Goal: Transaction & Acquisition: Purchase product/service

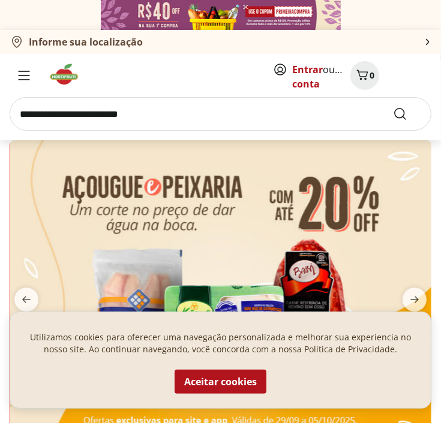
click at [197, 118] on input "search" at bounding box center [220, 114] width 421 height 34
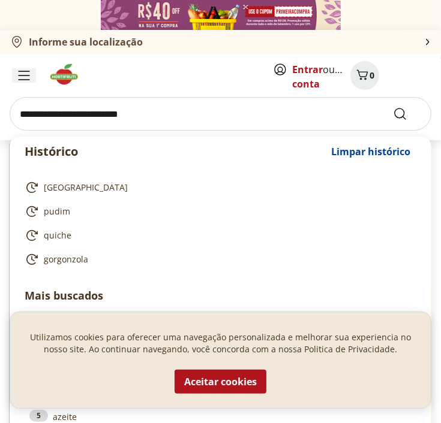
click at [23, 75] on icon "Menu" at bounding box center [24, 75] width 10 height 8
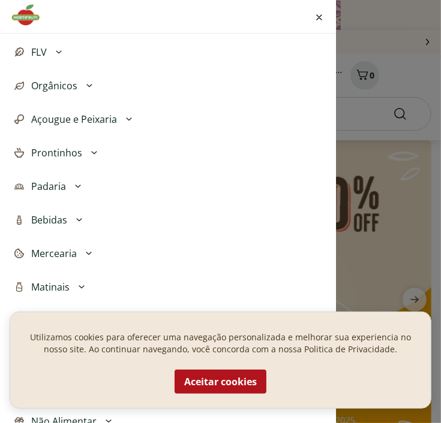
scroll to position [120, 0]
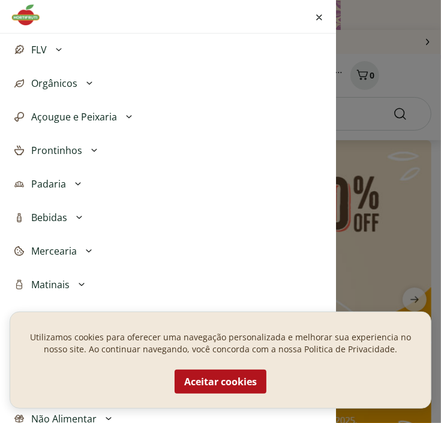
click at [62, 250] on span "Mercearia" at bounding box center [54, 251] width 46 height 14
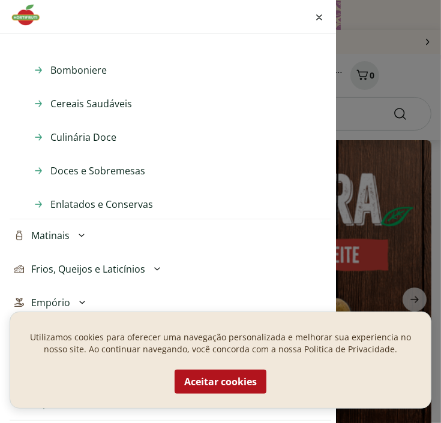
scroll to position [480, 0]
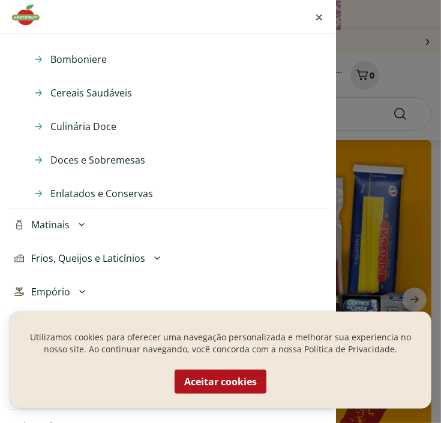
click at [79, 221] on icon at bounding box center [81, 225] width 14 height 14
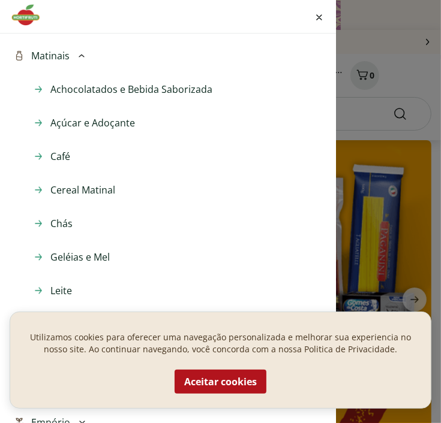
scroll to position [660, 0]
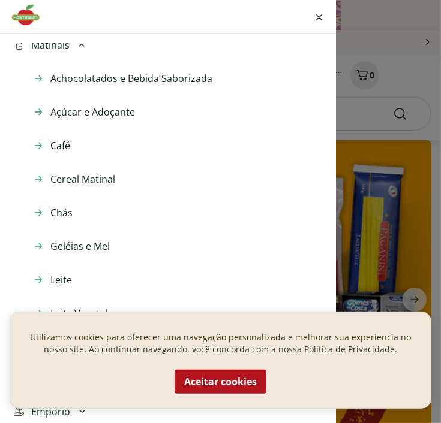
click at [67, 140] on span "Café" at bounding box center [60, 145] width 20 height 14
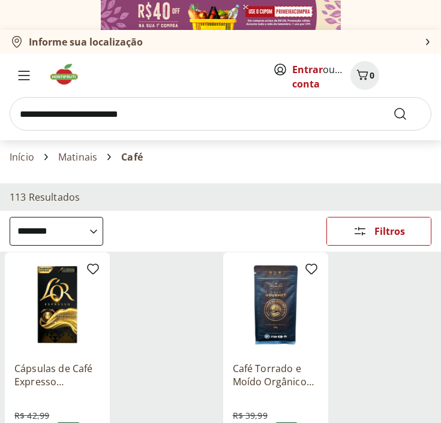
select select "**********"
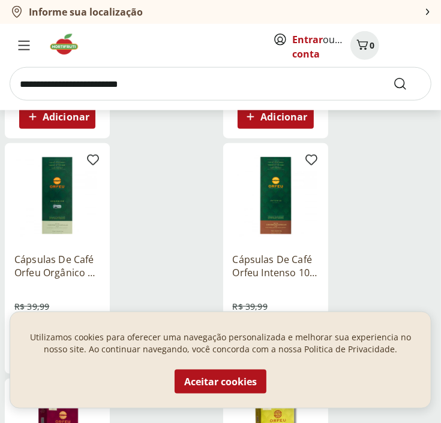
scroll to position [600, 0]
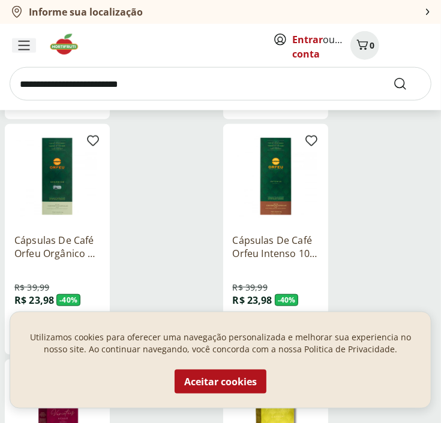
click at [31, 44] on div "Menu" at bounding box center [24, 45] width 24 height 14
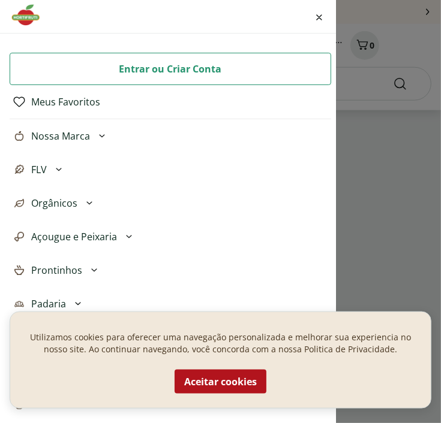
click at [25, 19] on img at bounding box center [30, 15] width 40 height 24
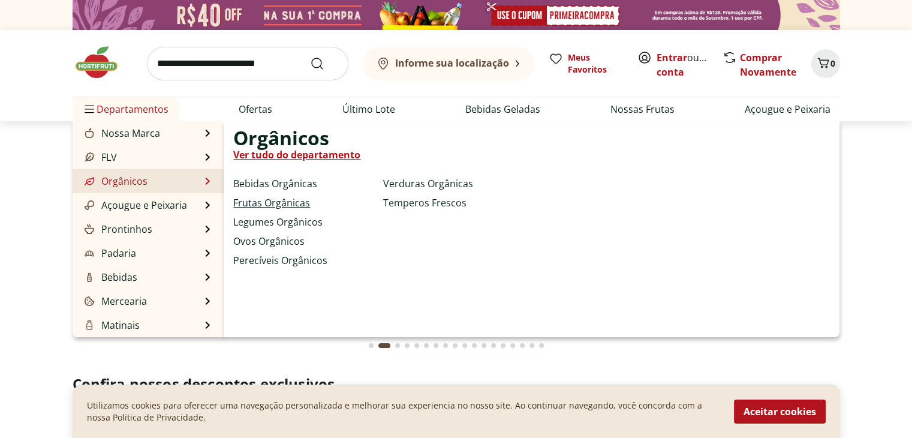
click at [254, 200] on link "Frutas Orgânicas" at bounding box center [271, 202] width 77 height 14
select select "**********"
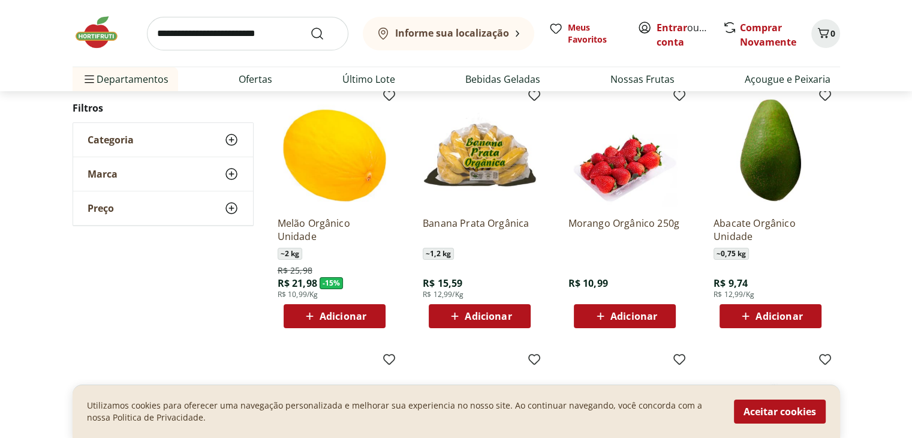
scroll to position [120, 0]
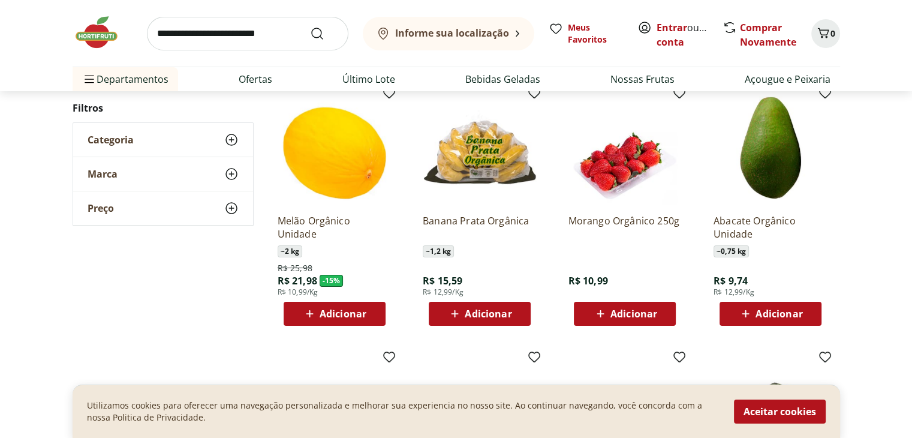
click at [427, 219] on p "Banana Prata Orgânica" at bounding box center [480, 227] width 114 height 26
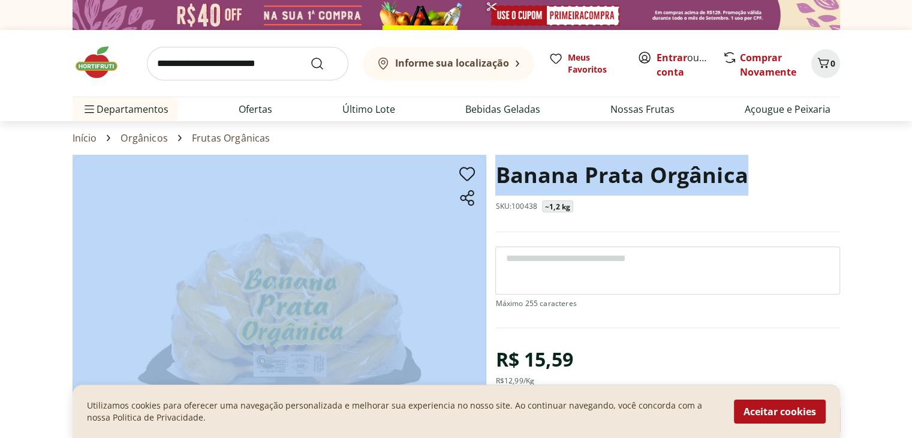
drag, startPoint x: 769, startPoint y: 177, endPoint x: 456, endPoint y: 190, distance: 312.6
click at [440, 190] on section "Banana Prata Orgânica SKU: 100438 ~1,2 kg R$ 15,59 R$ 12,99 /Kg * Adicionar PRO…" at bounding box center [456, 369] width 767 height 429
copy section "Banana Prata Orgânica"
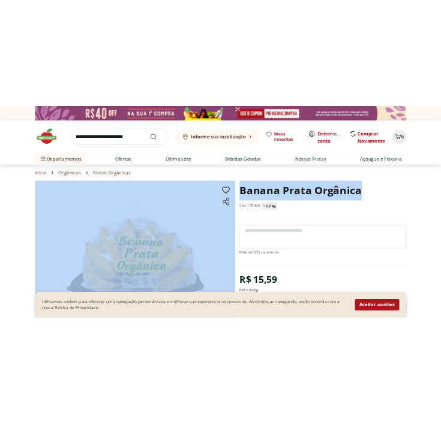
scroll to position [120, 0]
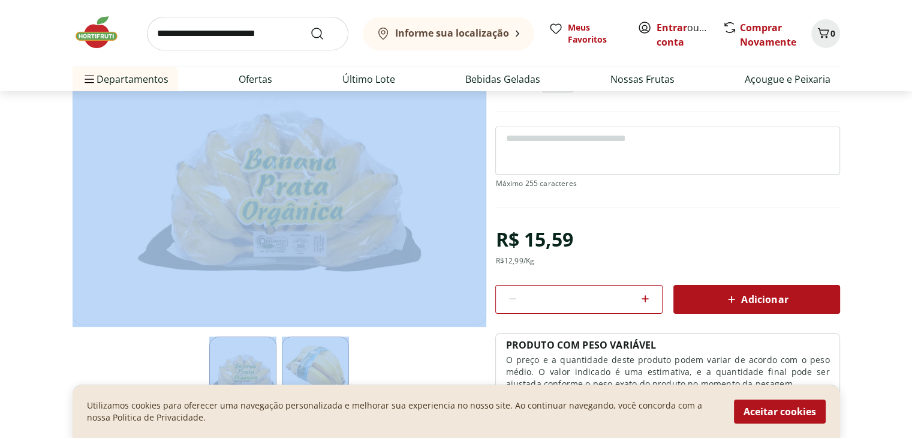
select select "**********"
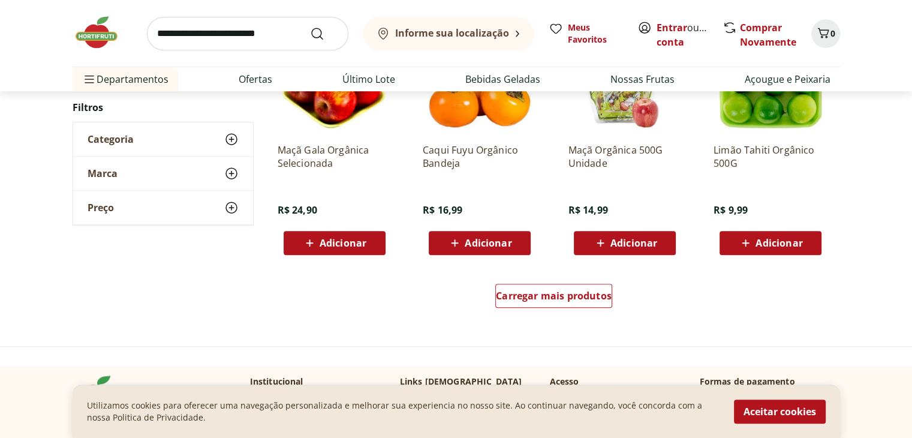
scroll to position [719, 0]
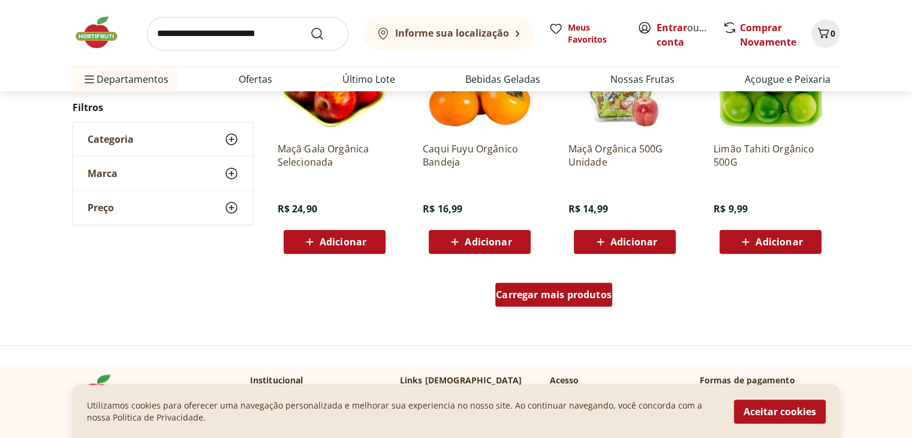
click at [440, 296] on span "Carregar mais produtos" at bounding box center [554, 295] width 116 height 10
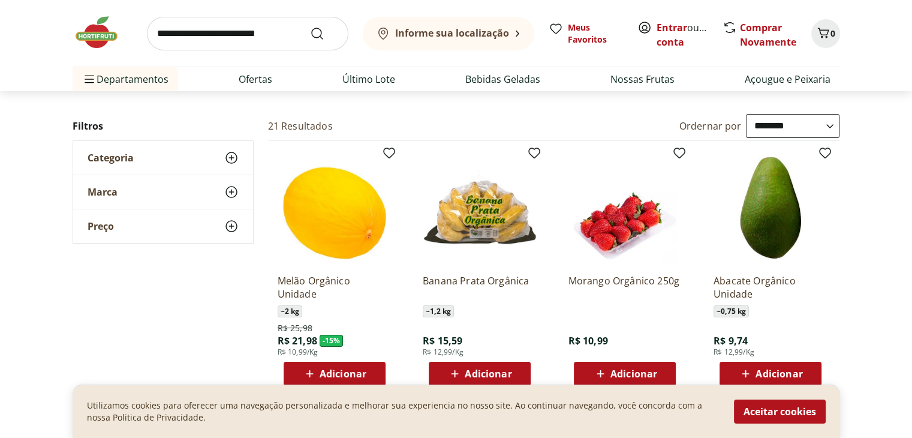
scroll to position [0, 0]
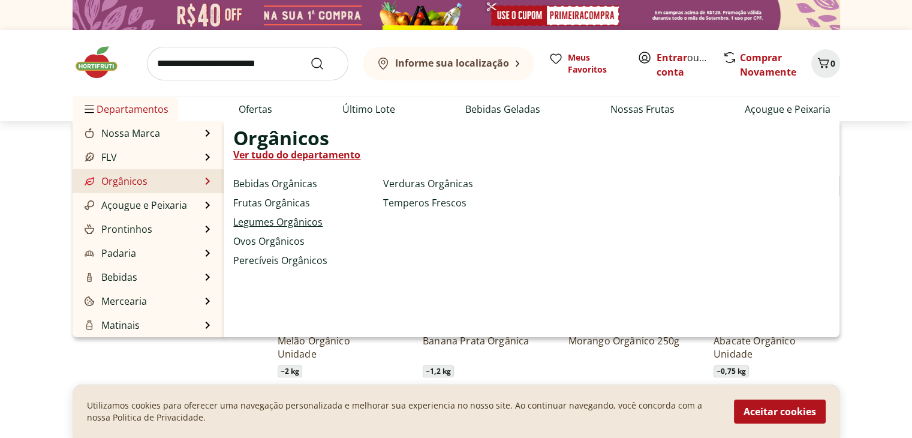
click at [283, 221] on link "Legumes Orgânicos" at bounding box center [277, 222] width 89 height 14
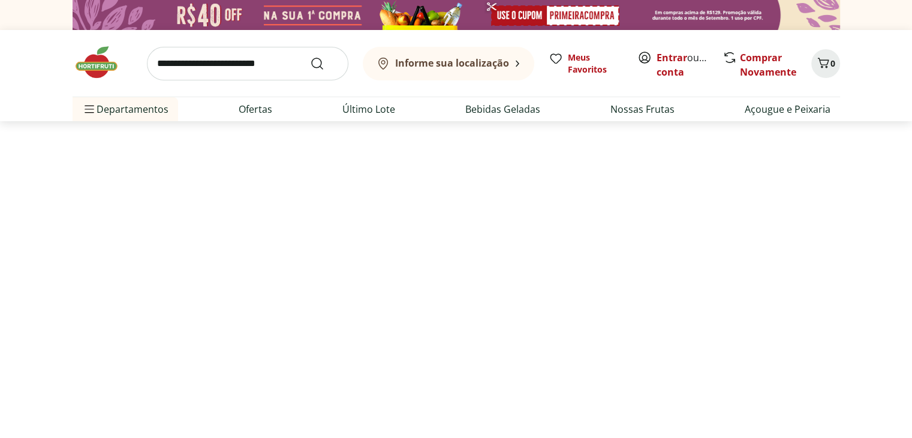
select select "**********"
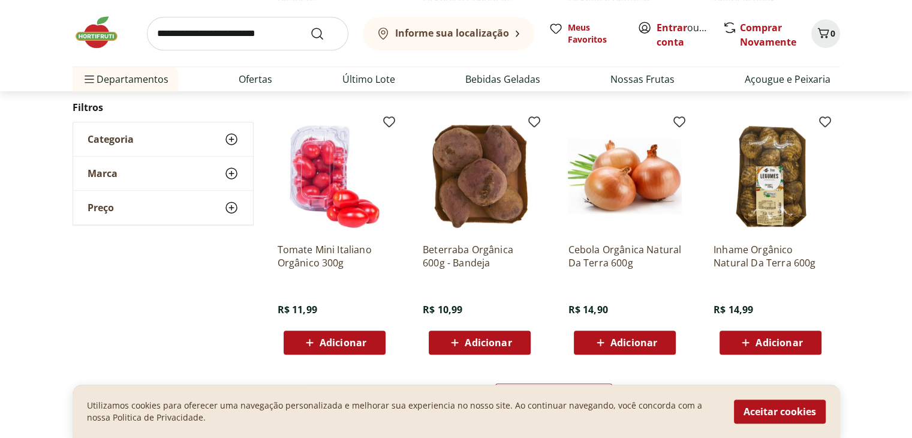
scroll to position [647, 0]
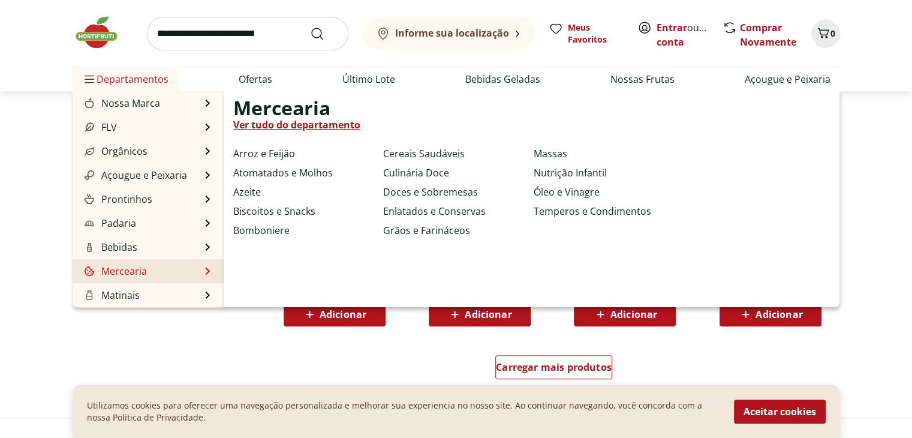
click at [138, 274] on link "Mercearia" at bounding box center [114, 271] width 65 height 14
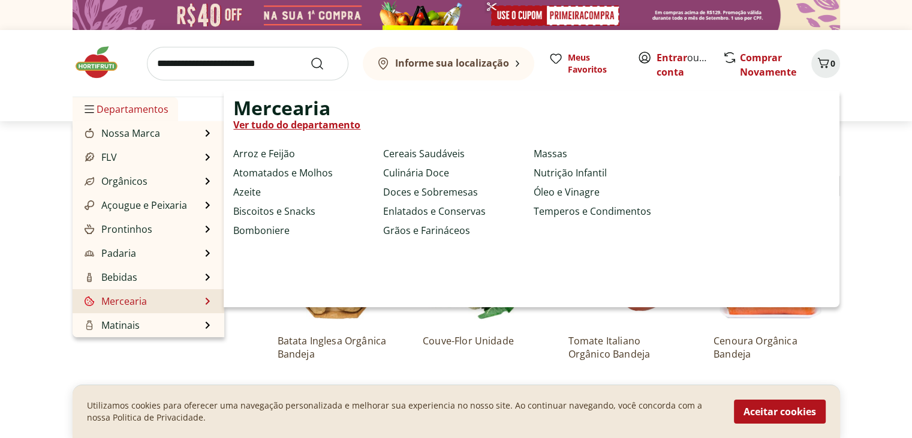
select select "**********"
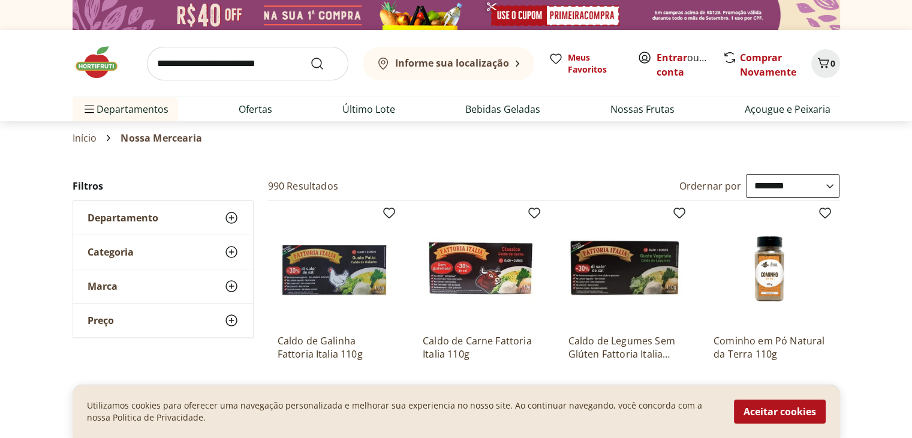
scroll to position [120, 0]
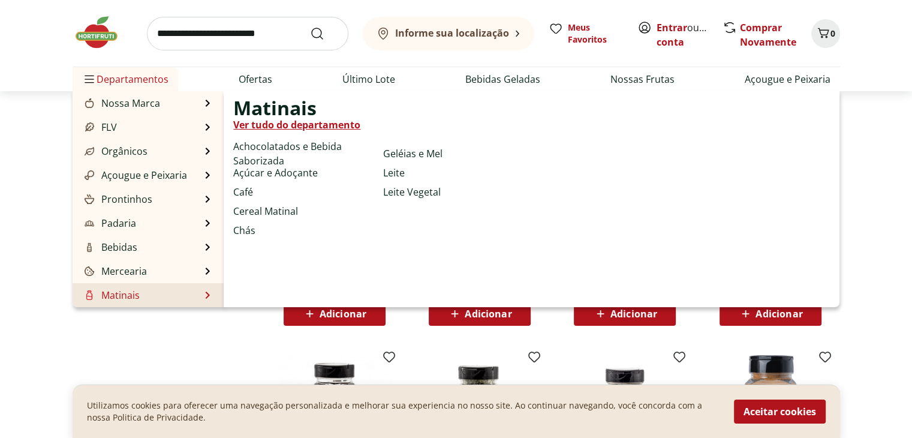
click at [259, 188] on li "Café" at bounding box center [305, 192] width 145 height 14
click at [249, 189] on link "Café" at bounding box center [243, 192] width 20 height 14
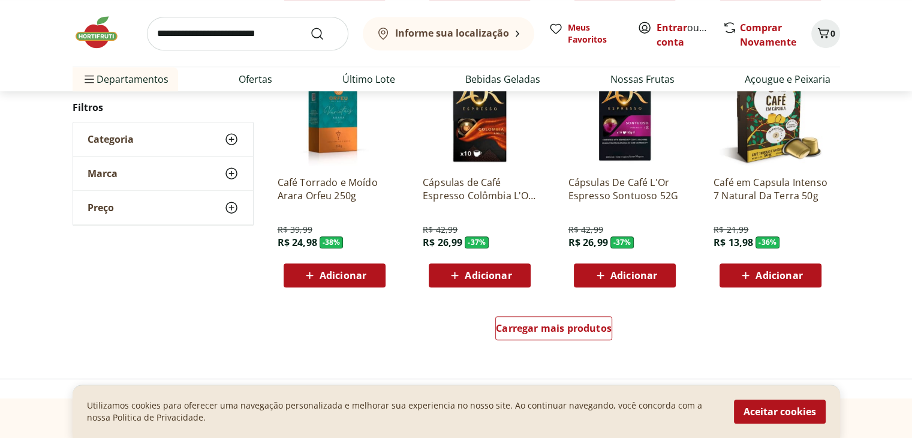
scroll to position [660, 0]
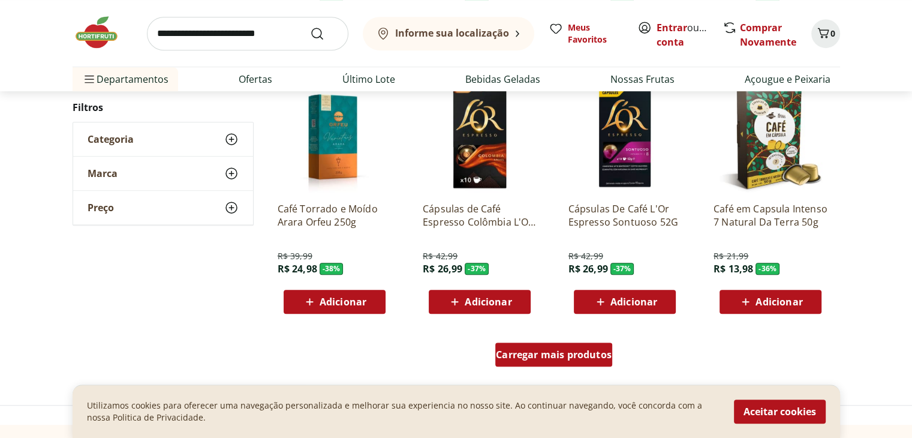
click at [440, 351] on span "Carregar mais produtos" at bounding box center [554, 355] width 116 height 10
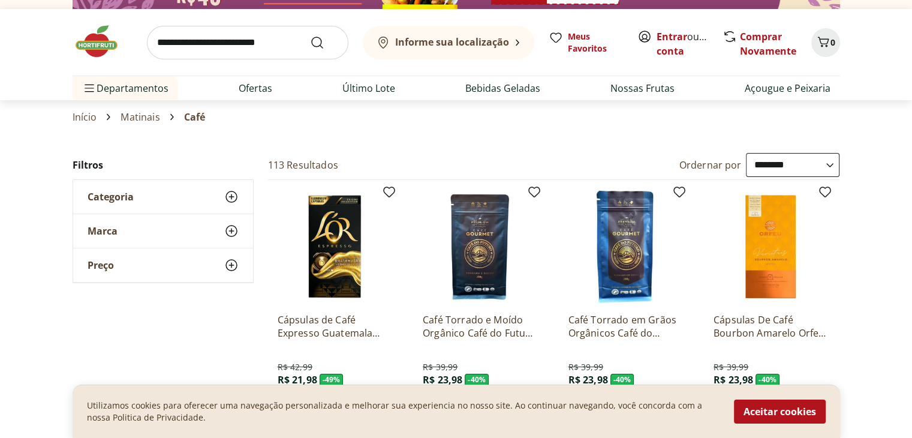
scroll to position [0, 0]
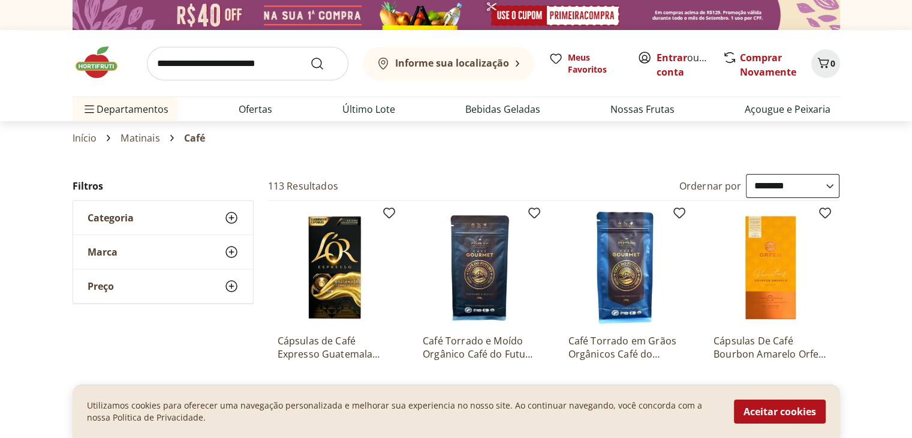
click at [440, 188] on select "**********" at bounding box center [793, 186] width 94 height 24
select select "**********"
click at [440, 174] on select "**********" at bounding box center [793, 186] width 94 height 24
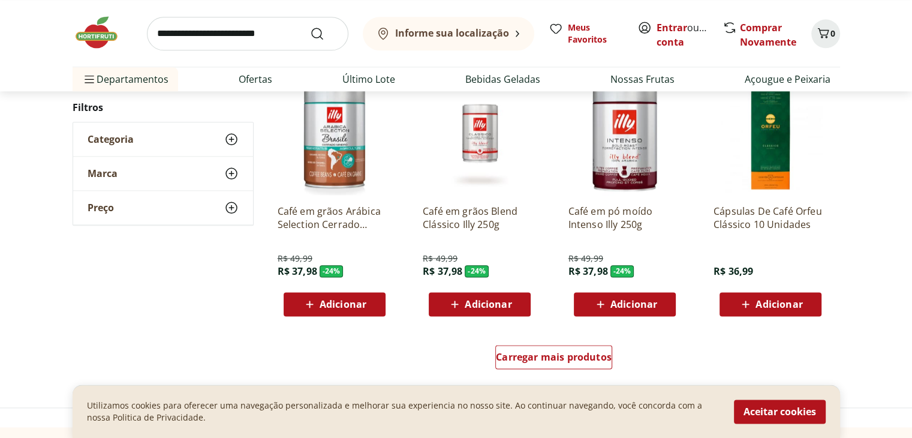
scroll to position [1619, 0]
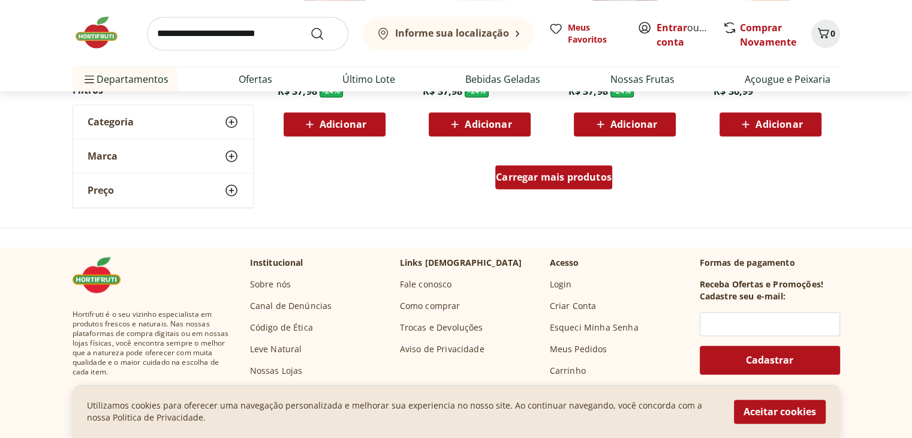
click at [440, 181] on span "Carregar mais produtos" at bounding box center [554, 177] width 116 height 10
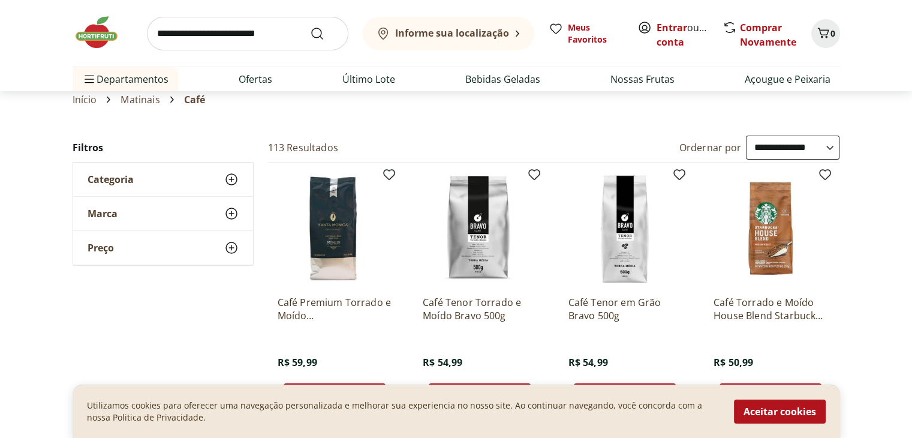
scroll to position [0, 0]
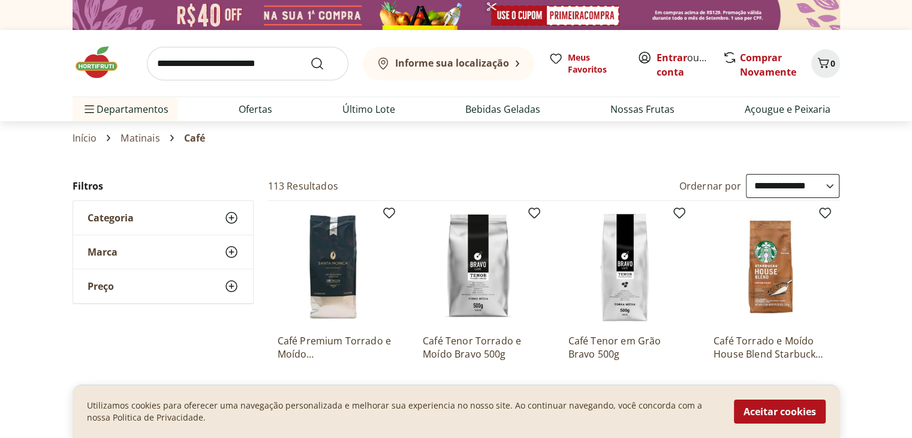
click at [254, 62] on input "search" at bounding box center [247, 64] width 201 height 34
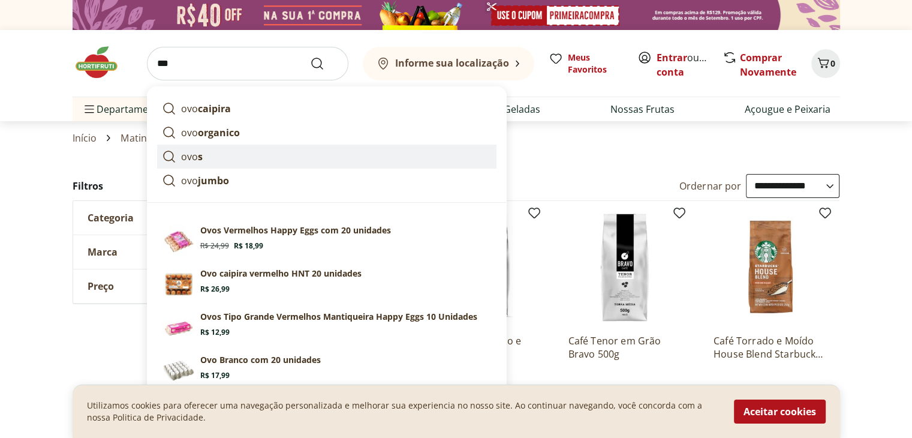
click at [194, 161] on p "ovo s" at bounding box center [192, 156] width 22 height 14
type input "****"
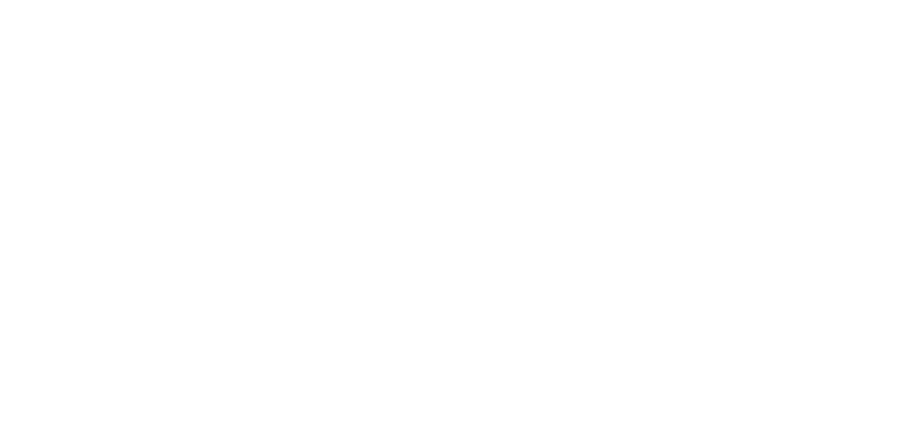
select select "**********"
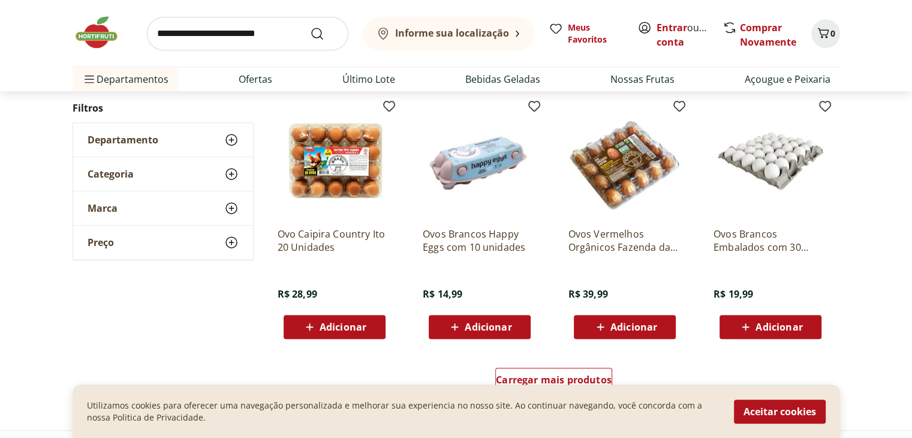
scroll to position [738, 0]
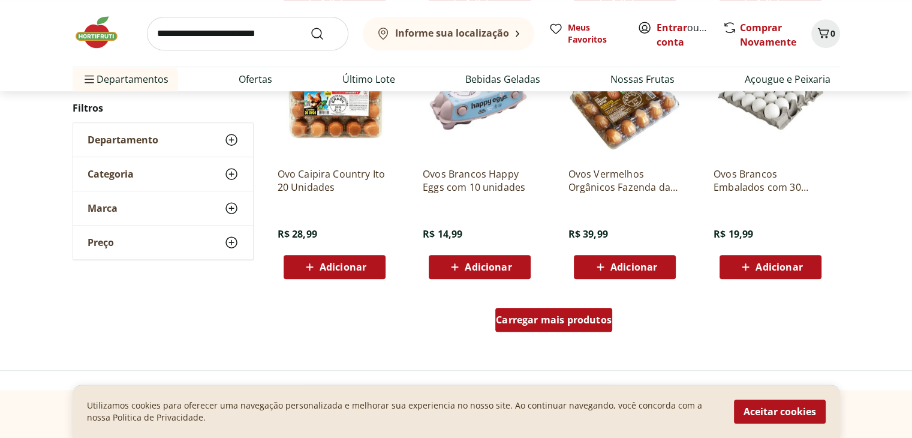
click at [512, 318] on span "Carregar mais produtos" at bounding box center [554, 320] width 116 height 10
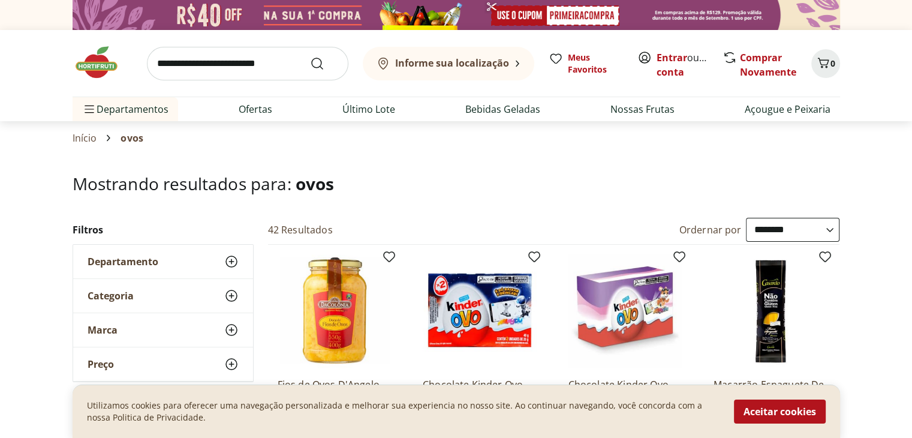
click at [230, 56] on input "search" at bounding box center [247, 64] width 201 height 34
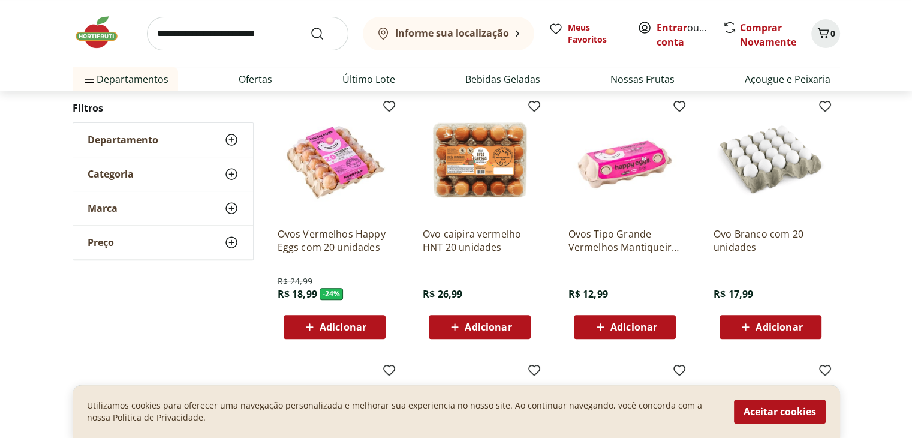
scroll to position [420, 0]
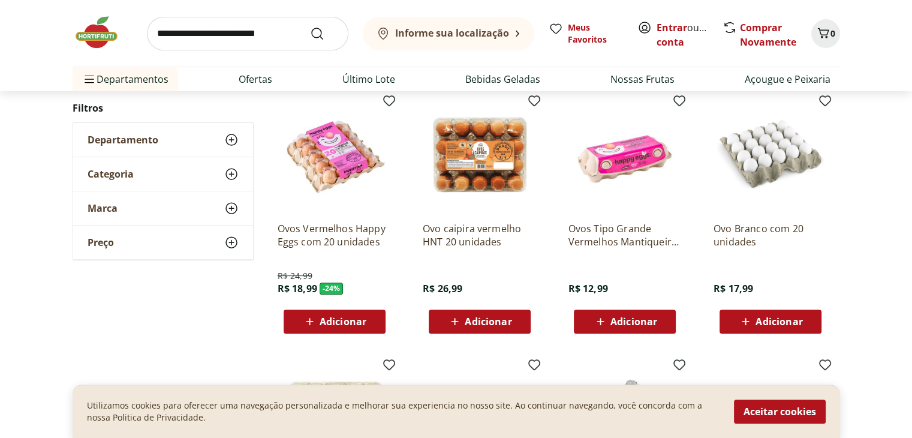
click at [606, 233] on p "Ovos Tipo Grande Vermelhos Mantiqueira Happy Eggs 10 Unidades" at bounding box center [625, 235] width 114 height 26
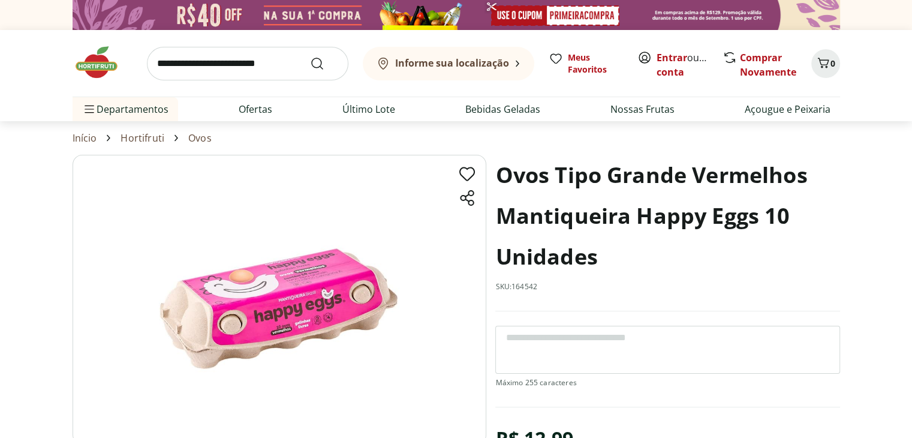
click at [549, 227] on h1 "Ovos Tipo Grande Vermelhos Mantiqueira Happy Eggs 10 Unidades" at bounding box center [667, 216] width 344 height 122
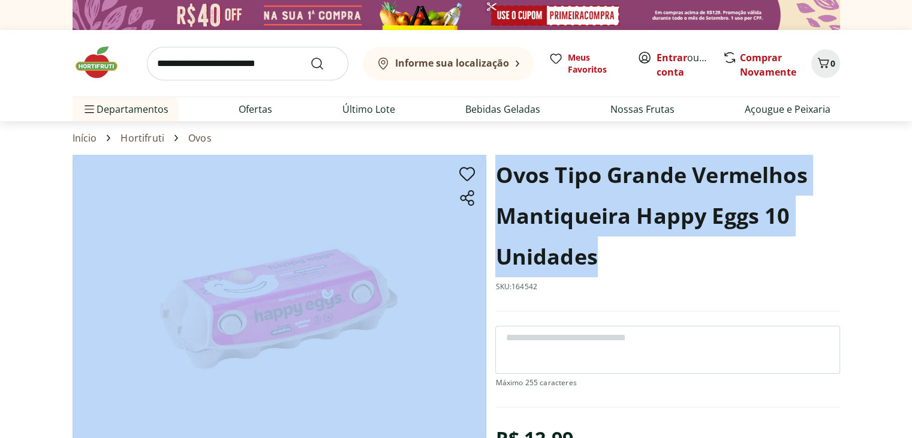
drag, startPoint x: 609, startPoint y: 252, endPoint x: 488, endPoint y: 161, distance: 151.6
click at [488, 161] on section "Ovos Tipo Grande Vermelhos Mantiqueira Happy Eggs 10 Unidades SKU: 164542 R$ 12…" at bounding box center [456, 359] width 767 height 408
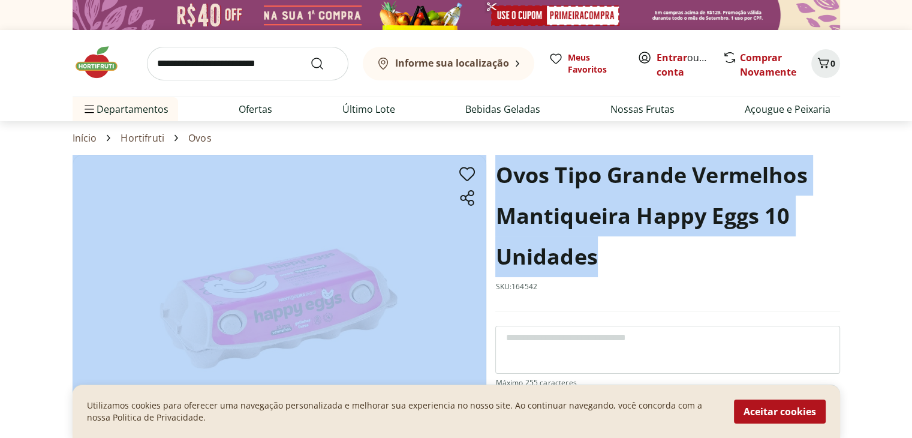
copy section "Ovos Tipo Grande Vermelhos Mantiqueira Happy Eggs 10 Unidades"
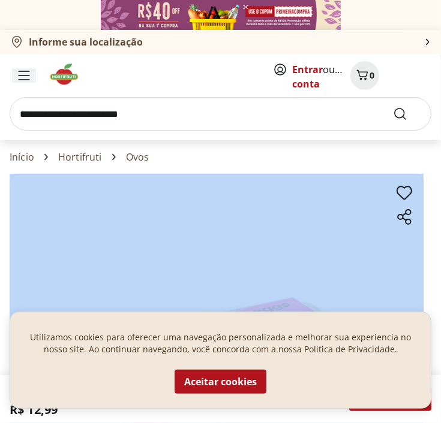
click at [22, 74] on icon "Menu" at bounding box center [24, 76] width 12 height 10
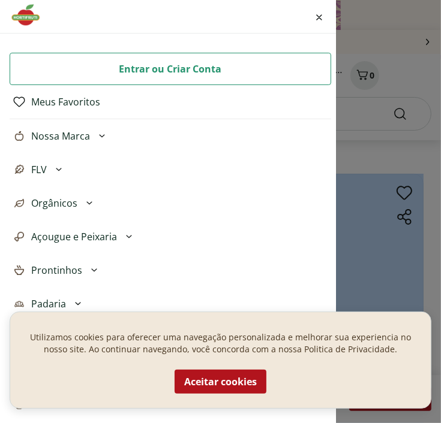
click at [55, 57] on button "Entrar ou Criar Conta" at bounding box center [170, 69] width 321 height 32
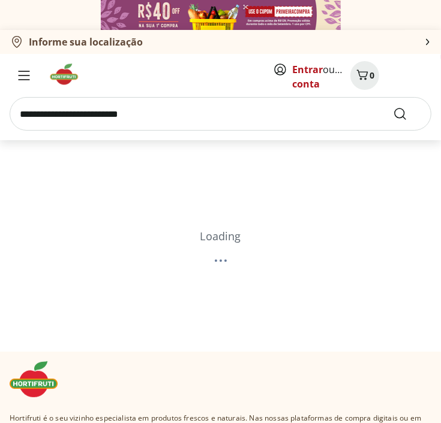
click at [82, 118] on input "search" at bounding box center [220, 114] width 421 height 34
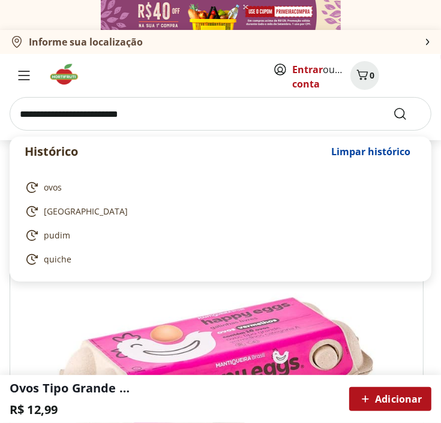
click at [83, 113] on input "search" at bounding box center [220, 114] width 421 height 34
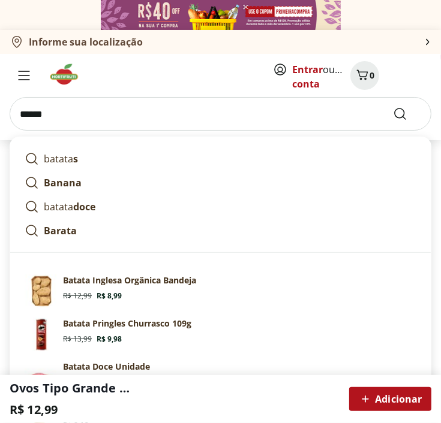
type input "******"
click at [393, 107] on button "Submit Search" at bounding box center [407, 114] width 29 height 14
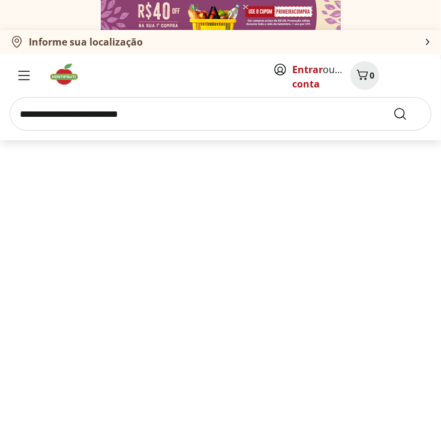
select select "**********"
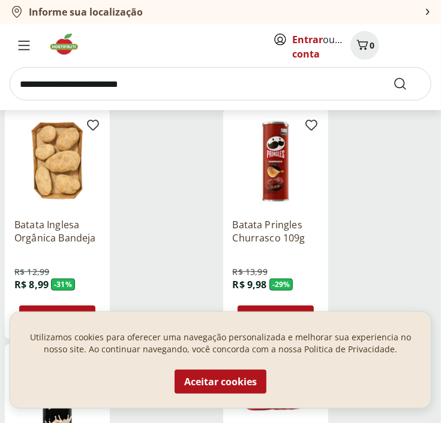
scroll to position [420, 0]
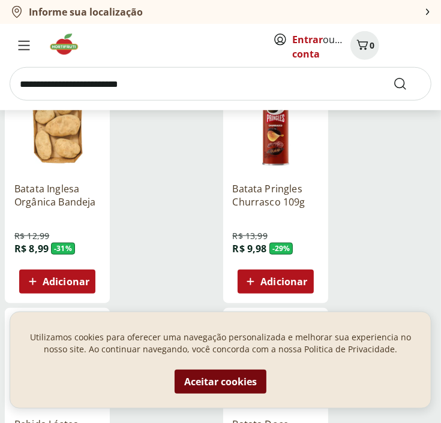
click at [229, 381] on button "Aceitar cookies" at bounding box center [220, 382] width 92 height 24
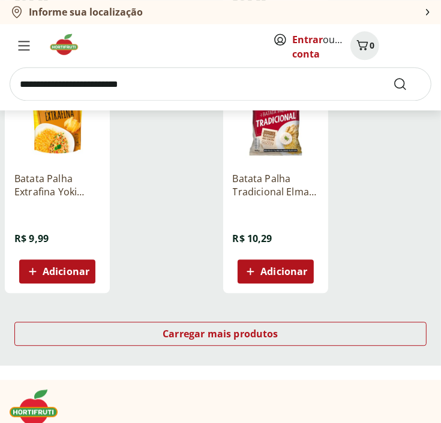
scroll to position [1499, 0]
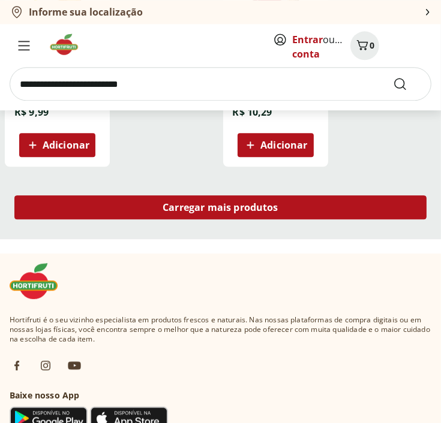
click at [150, 205] on div "Carregar mais produtos" at bounding box center [220, 207] width 412 height 24
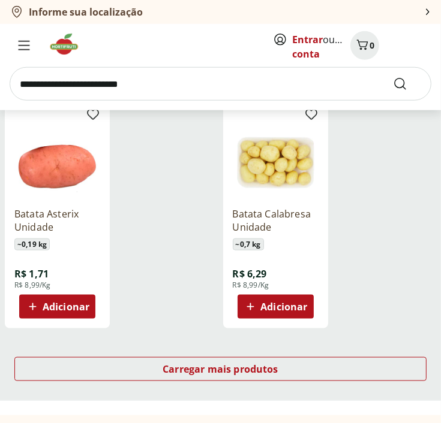
scroll to position [2995, 0]
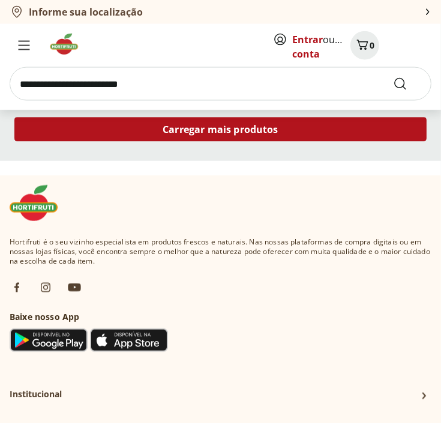
click at [197, 125] on span "Carregar mais produtos" at bounding box center [220, 130] width 116 height 10
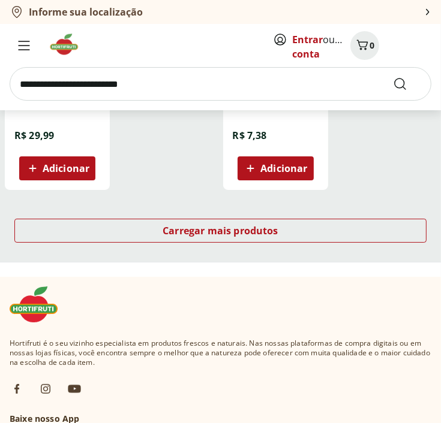
scroll to position [4314, 0]
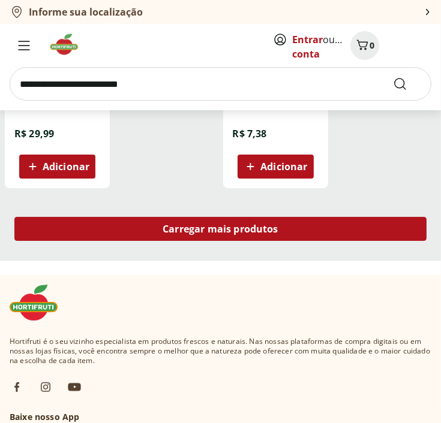
click at [157, 234] on div "Carregar mais produtos" at bounding box center [220, 229] width 412 height 24
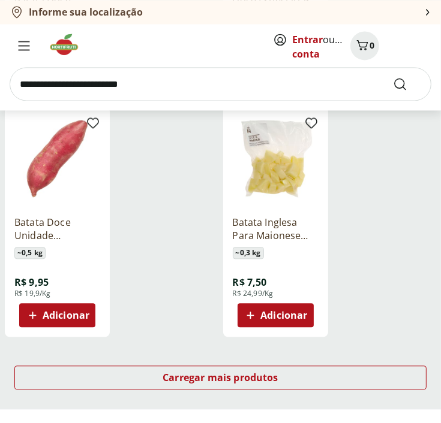
scroll to position [5698, 0]
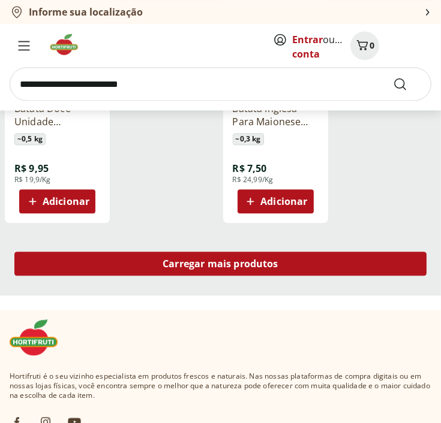
click at [226, 264] on span "Carregar mais produtos" at bounding box center [220, 264] width 116 height 10
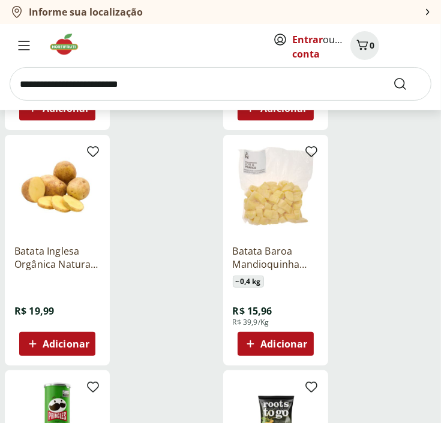
scroll to position [2268, 0]
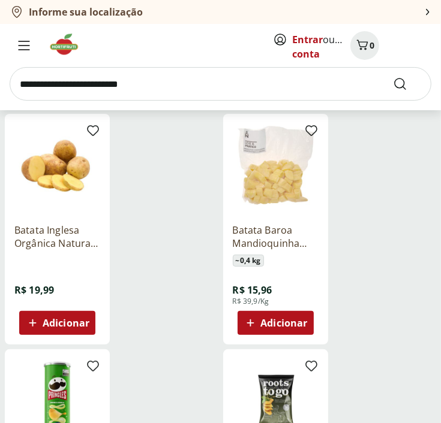
click at [38, 226] on p "Batata Inglesa Orgânica Natural Da Terra" at bounding box center [57, 237] width 86 height 26
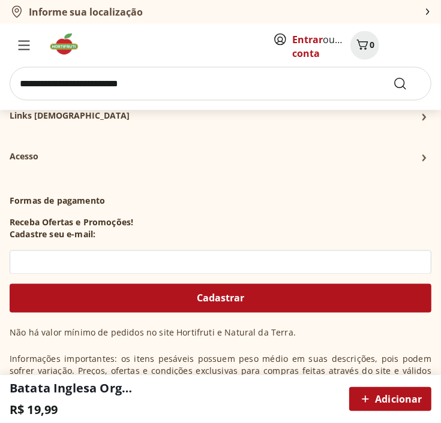
scroll to position [1068, 0]
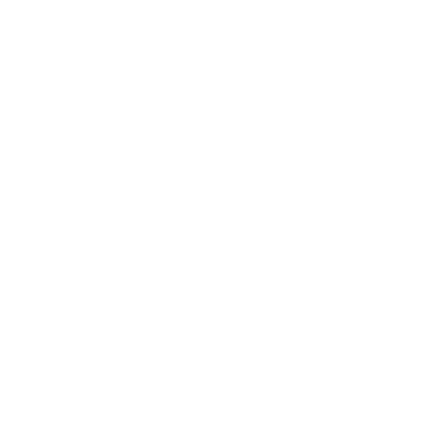
scroll to position [2268, 0]
select select "**********"
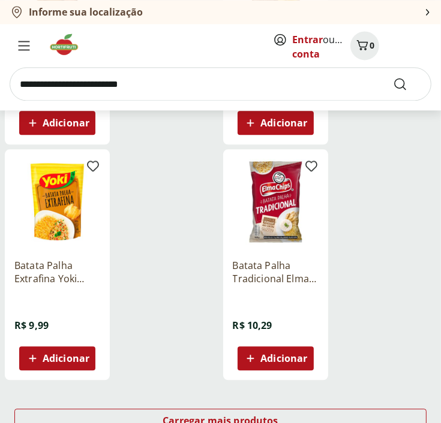
scroll to position [0, 0]
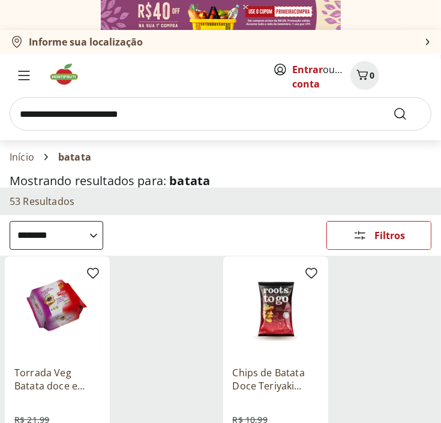
click at [87, 113] on input "search" at bounding box center [220, 114] width 421 height 34
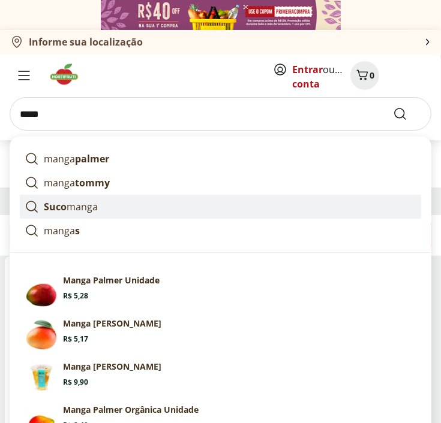
type input "*****"
click at [393, 107] on button "Submit Search" at bounding box center [407, 114] width 29 height 14
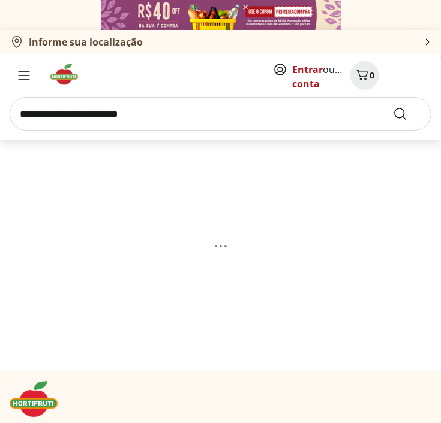
select select "**********"
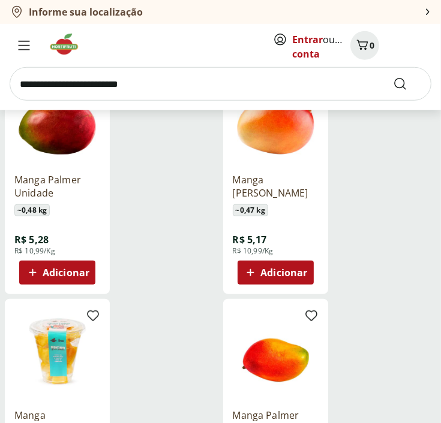
scroll to position [420, 0]
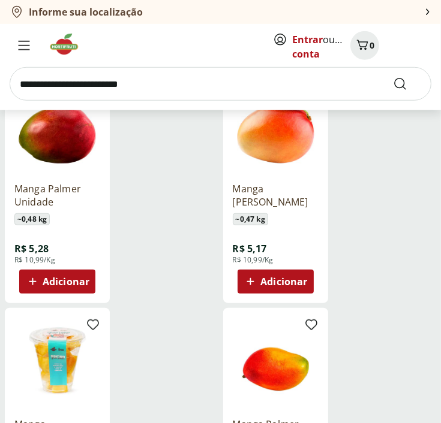
drag, startPoint x: 42, startPoint y: 97, endPoint x: 44, endPoint y: 91, distance: 6.5
click at [42, 97] on input "search" at bounding box center [220, 84] width 421 height 34
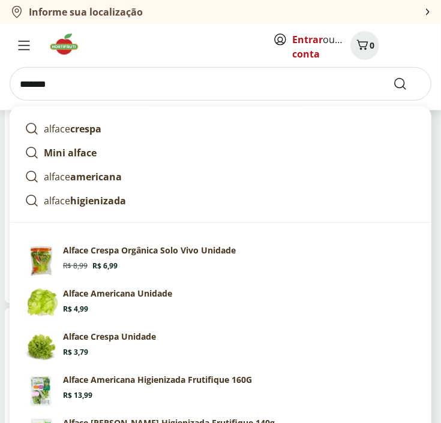
type input "******"
click at [393, 77] on button "Submit Search" at bounding box center [407, 84] width 29 height 14
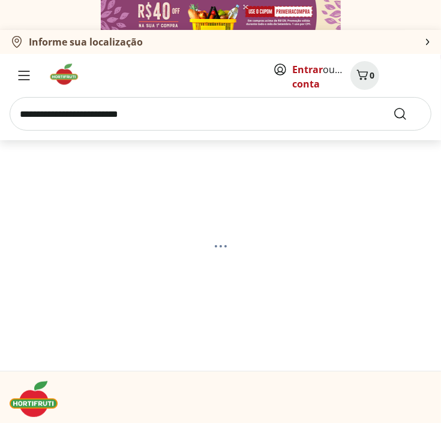
select select "**********"
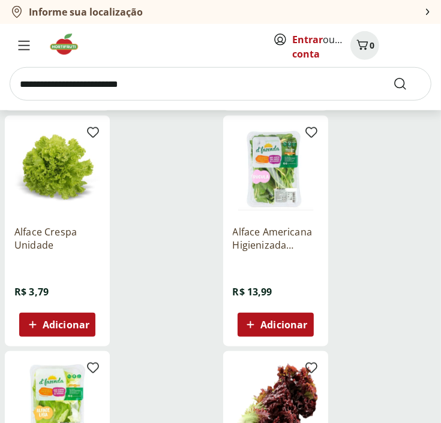
scroll to position [360, 0]
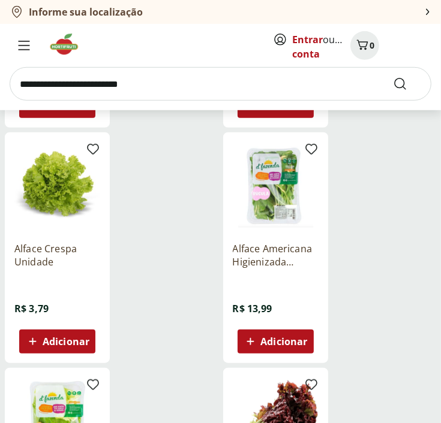
click at [80, 188] on img at bounding box center [57, 185] width 86 height 86
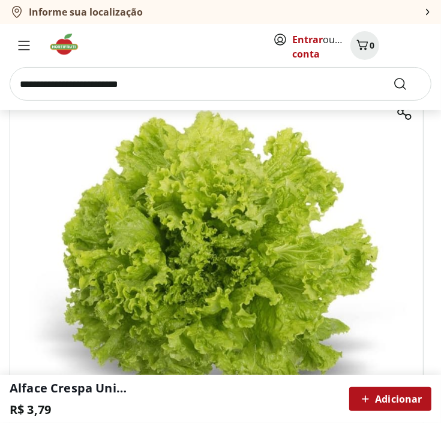
scroll to position [240, 0]
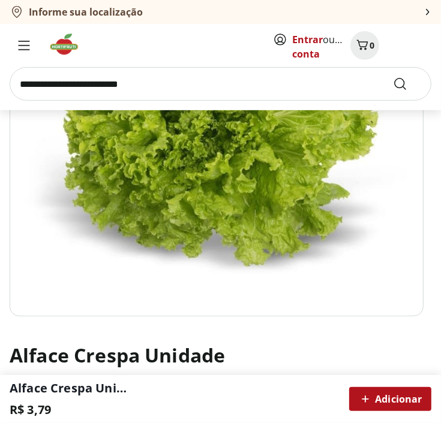
click at [119, 87] on input "search" at bounding box center [220, 84] width 421 height 34
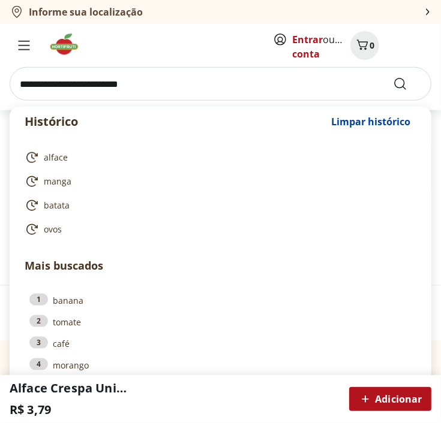
scroll to position [660, 0]
click at [81, 89] on input "search" at bounding box center [220, 84] width 421 height 34
click at [63, 92] on input "search" at bounding box center [220, 84] width 421 height 34
click at [65, 97] on input "search" at bounding box center [220, 84] width 421 height 34
click at [60, 90] on input "search" at bounding box center [220, 84] width 421 height 34
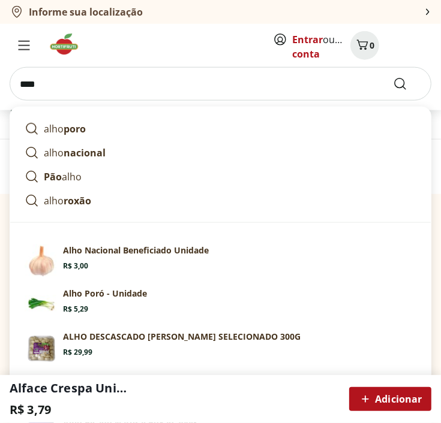
type input "****"
click at [393, 77] on button "Submit Search" at bounding box center [407, 84] width 29 height 14
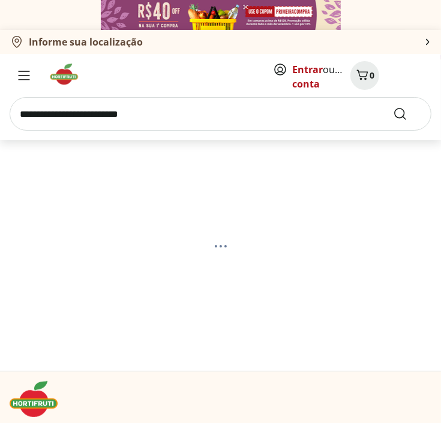
select select "**********"
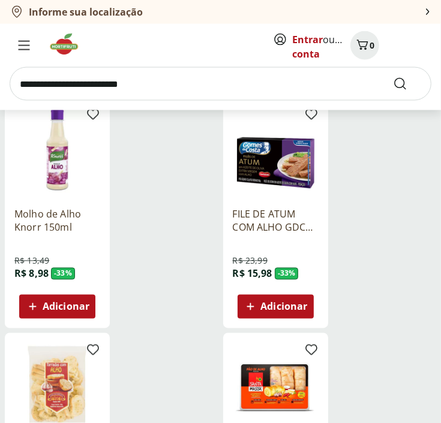
scroll to position [719, 0]
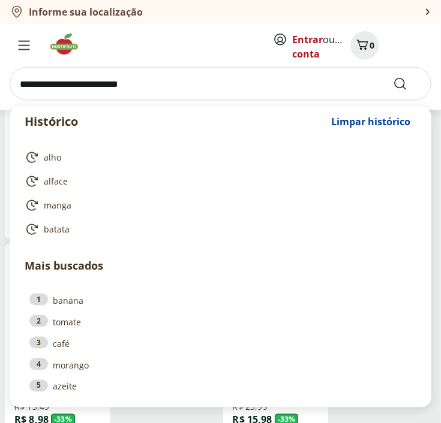
click at [77, 83] on input "search" at bounding box center [220, 84] width 421 height 34
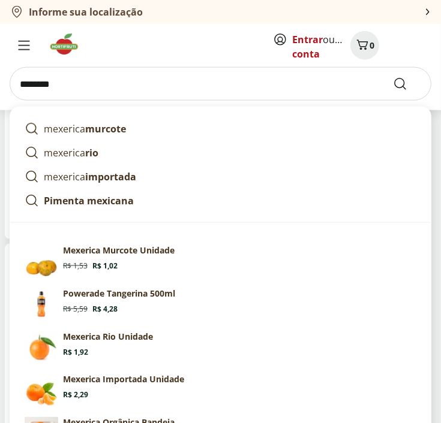
type input "********"
click at [393, 77] on button "Submit Search" at bounding box center [407, 84] width 29 height 14
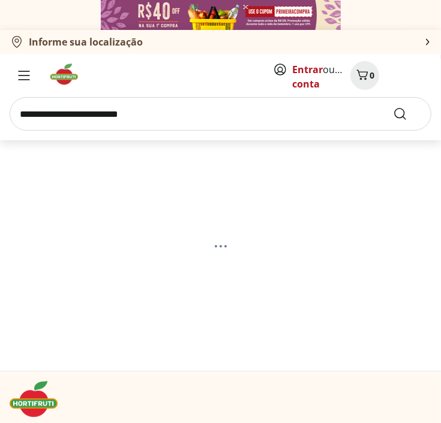
select select "**********"
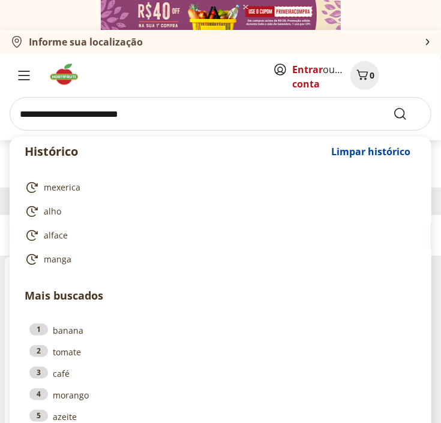
click at [162, 107] on input "search" at bounding box center [220, 114] width 421 height 34
click at [153, 119] on input "search" at bounding box center [220, 114] width 421 height 34
click at [137, 111] on input "search" at bounding box center [220, 114] width 421 height 34
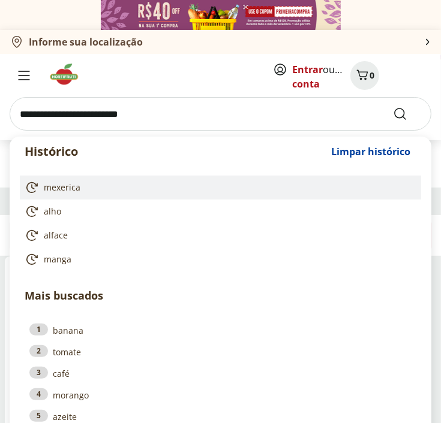
click at [82, 186] on link "mexerica" at bounding box center [218, 187] width 387 height 14
type input "********"
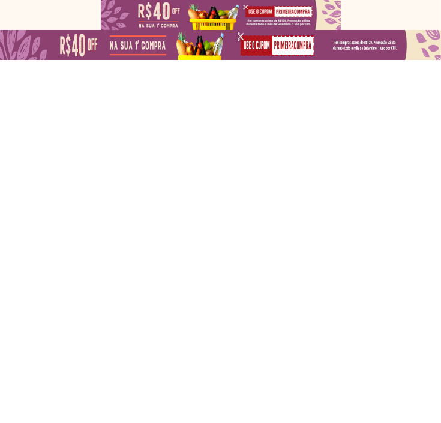
select select "**********"
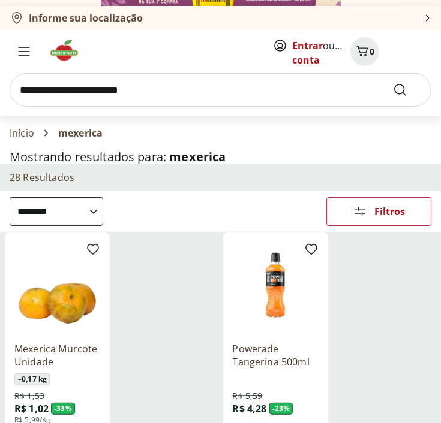
scroll to position [14, 0]
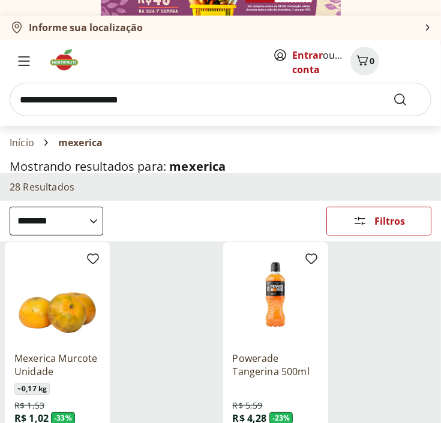
click at [113, 101] on input "search" at bounding box center [220, 100] width 421 height 34
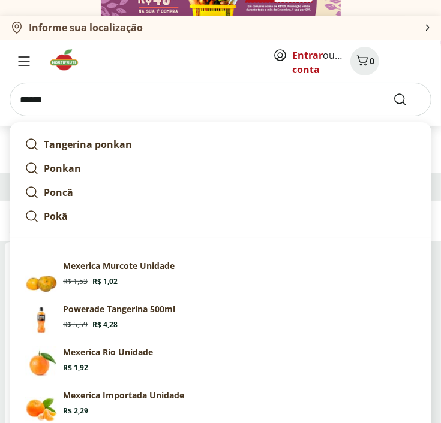
type input "******"
click at [393, 92] on button "Submit Search" at bounding box center [407, 99] width 29 height 14
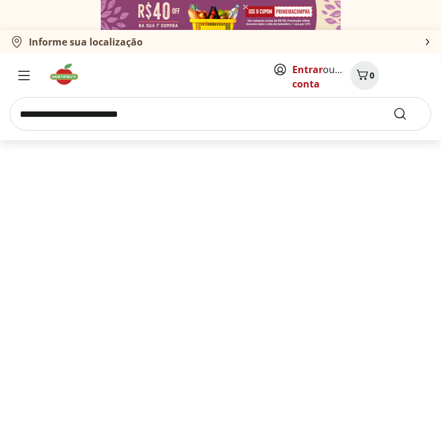
select select "**********"
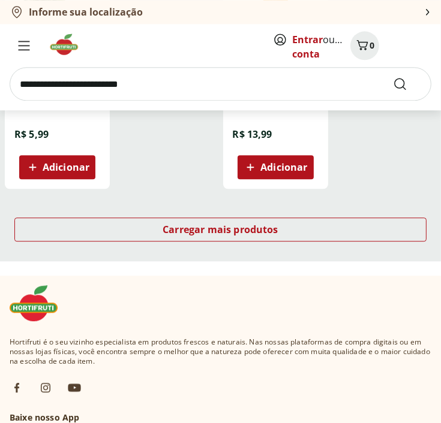
scroll to position [1480, 0]
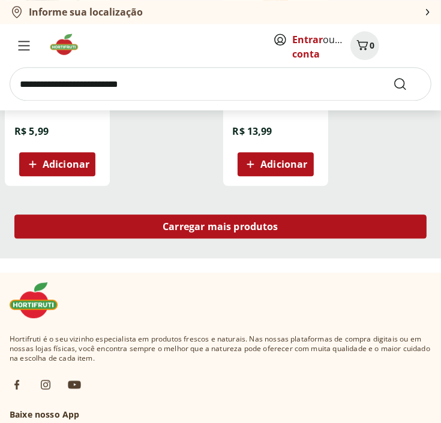
click at [221, 222] on span "Carregar mais produtos" at bounding box center [220, 227] width 116 height 10
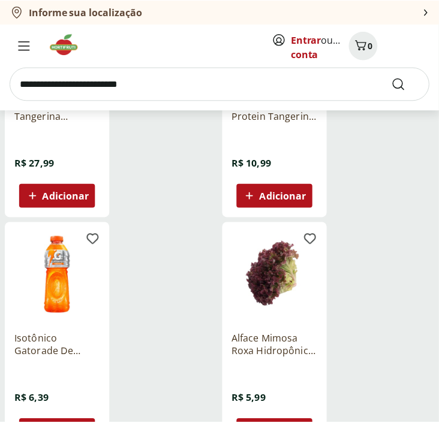
scroll to position [2019, 0]
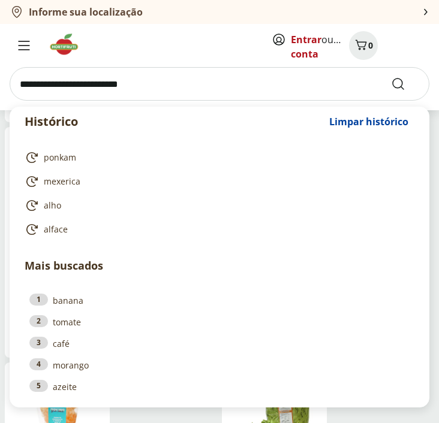
click at [181, 73] on input "search" at bounding box center [220, 84] width 420 height 34
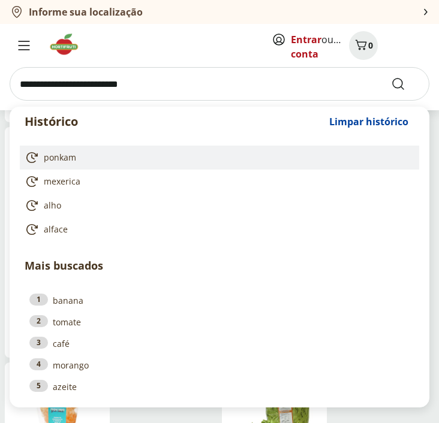
click at [67, 156] on span "ponkam" at bounding box center [60, 158] width 32 height 12
type input "******"
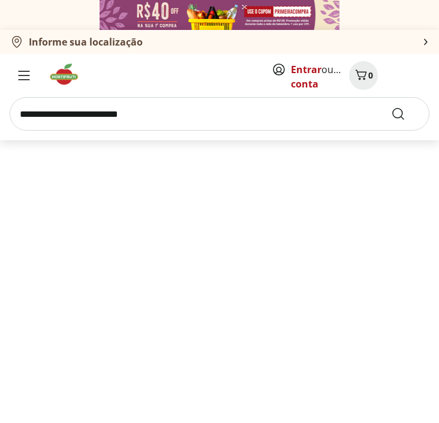
select select "**********"
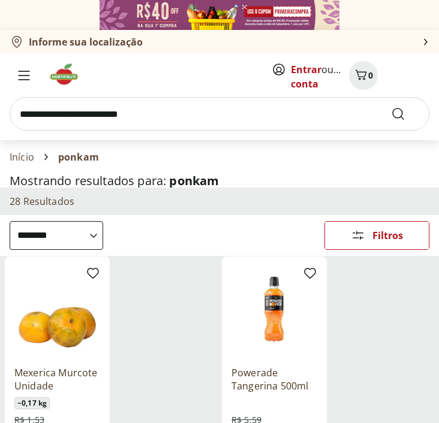
click at [113, 113] on input "search" at bounding box center [220, 114] width 420 height 34
click at [53, 122] on input "search" at bounding box center [220, 114] width 420 height 34
click at [53, 120] on input "search" at bounding box center [220, 114] width 420 height 34
type input "***"
click at [391, 107] on button "Submit Search" at bounding box center [405, 114] width 29 height 14
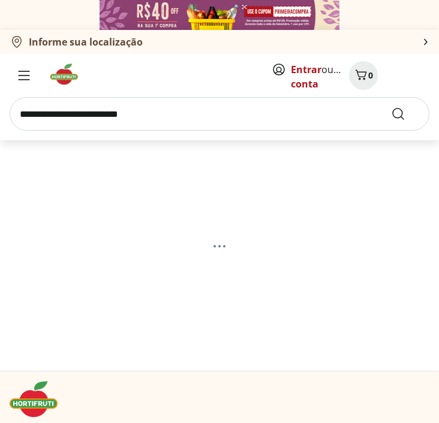
select select "**********"
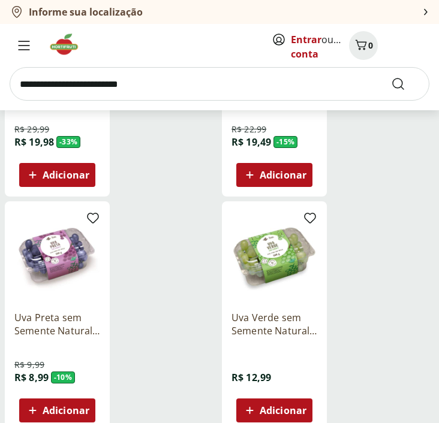
scroll to position [1079, 0]
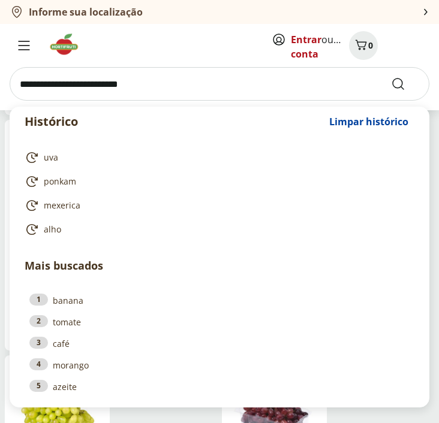
click at [103, 80] on input "search" at bounding box center [220, 84] width 420 height 34
click at [19, 44] on icon "Menu" at bounding box center [24, 46] width 12 height 10
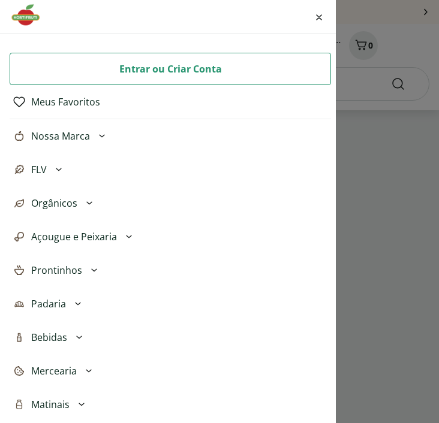
click at [65, 302] on button "Padaria" at bounding box center [170, 304] width 321 height 34
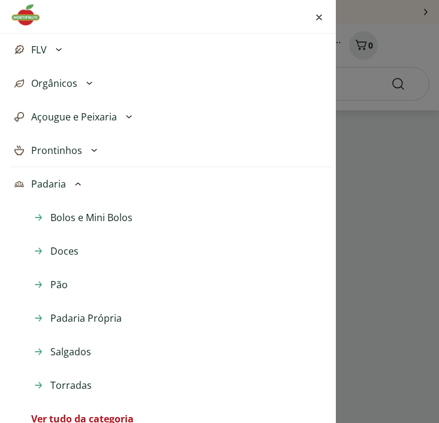
scroll to position [240, 0]
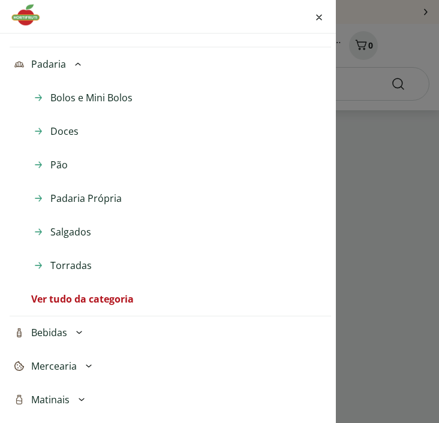
click at [76, 63] on icon at bounding box center [78, 64] width 14 height 14
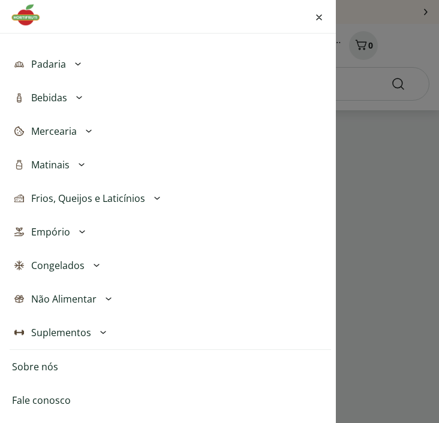
click at [61, 166] on span "Matinais" at bounding box center [50, 165] width 38 height 14
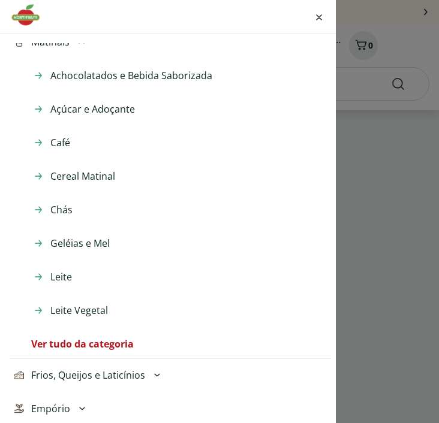
scroll to position [386, 0]
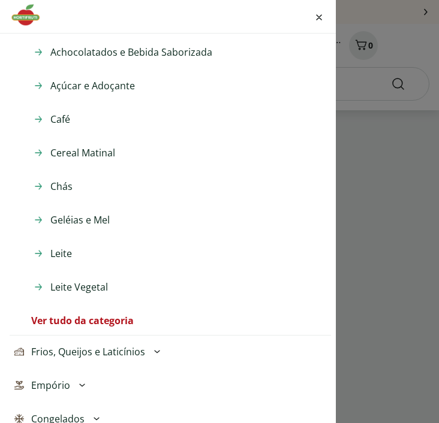
click at [399, 182] on div "Entrar ou Criar Conta Meus Favoritos Nossa Marca Açougue & Peixaria Congelados …" at bounding box center [219, 211] width 439 height 423
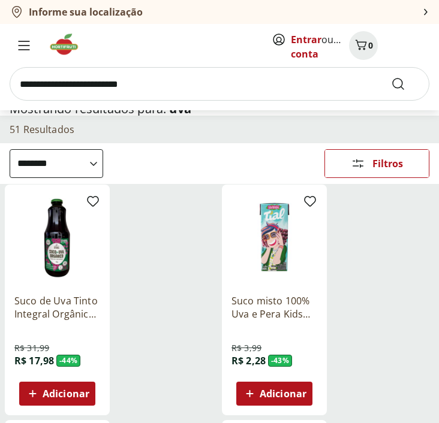
scroll to position [0, 0]
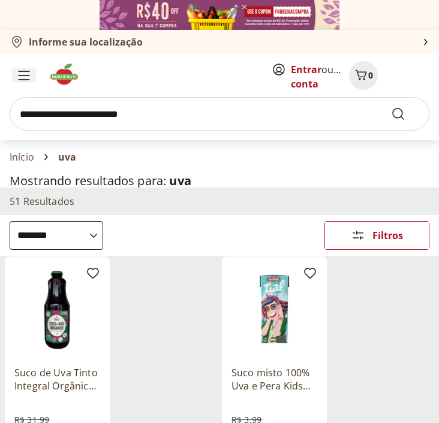
click at [19, 73] on icon "Menu" at bounding box center [24, 76] width 12 height 10
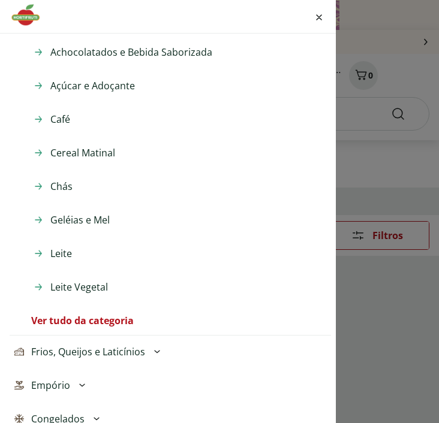
click at [57, 116] on span "Café" at bounding box center [60, 119] width 20 height 14
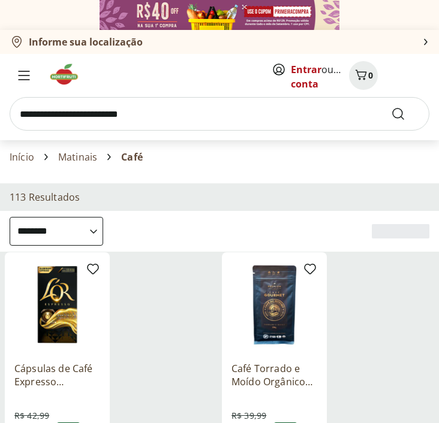
select select "**********"
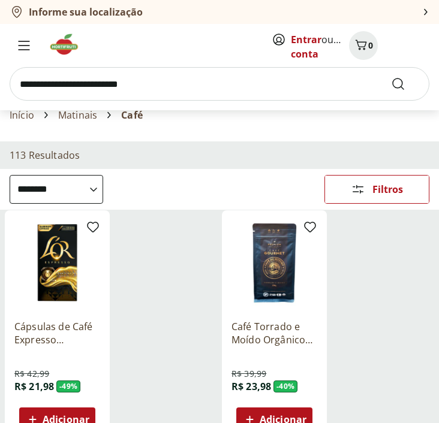
scroll to position [240, 0]
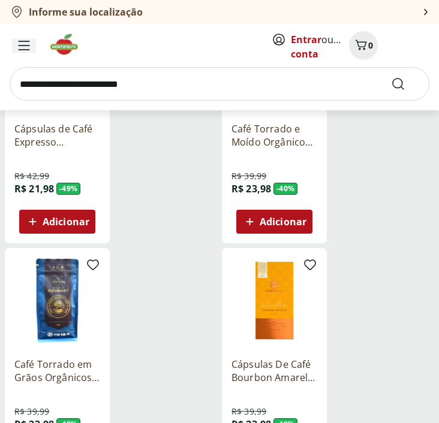
click at [29, 42] on icon "Menu" at bounding box center [24, 46] width 12 height 10
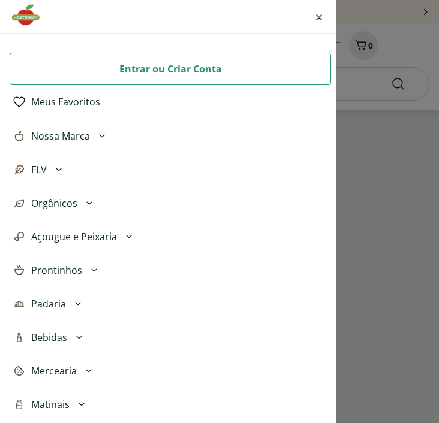
click at [87, 370] on icon at bounding box center [89, 371] width 14 height 14
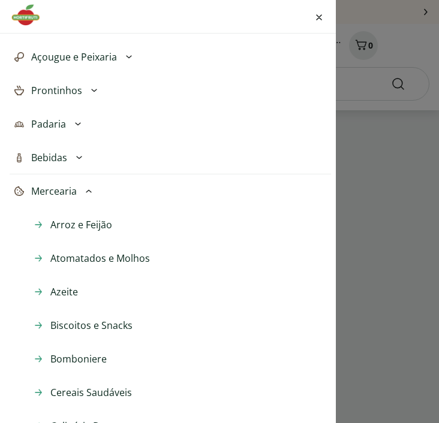
scroll to position [300, 0]
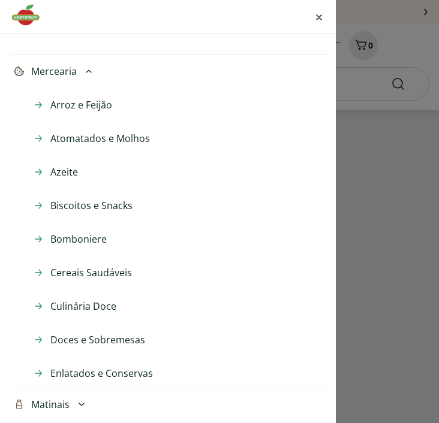
click at [89, 68] on icon at bounding box center [89, 71] width 14 height 14
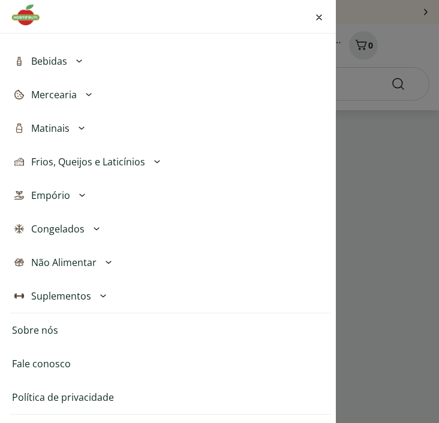
scroll to position [216, 0]
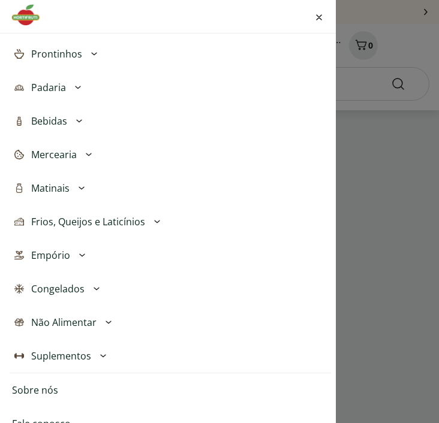
click at [73, 86] on icon at bounding box center [78, 87] width 14 height 14
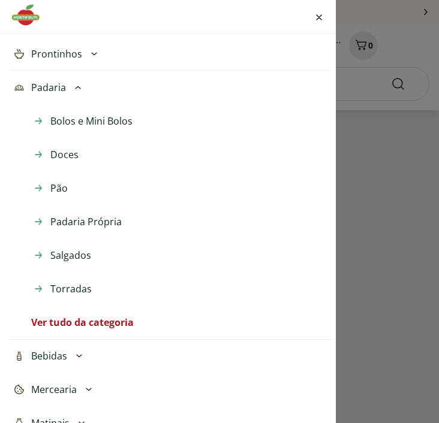
click at [78, 86] on icon at bounding box center [77, 87] width 5 height 3
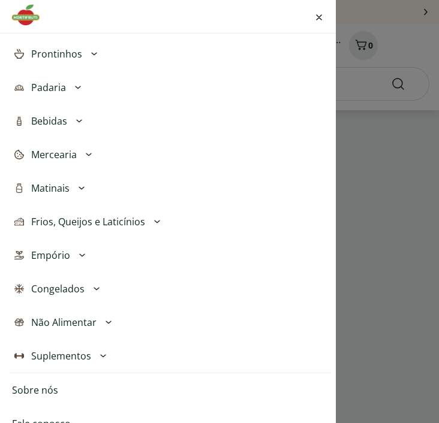
click at [122, 222] on span "Frios, Queijos e Laticínios" at bounding box center [88, 222] width 114 height 14
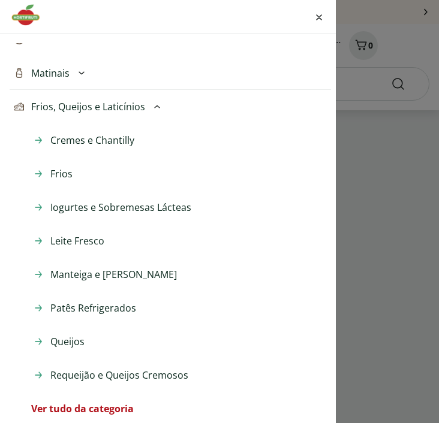
scroll to position [396, 0]
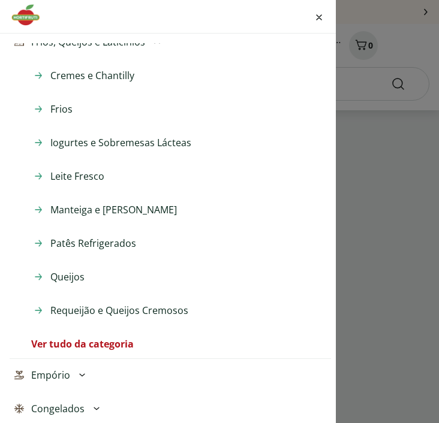
click at [67, 279] on span "Queijos" at bounding box center [67, 277] width 34 height 14
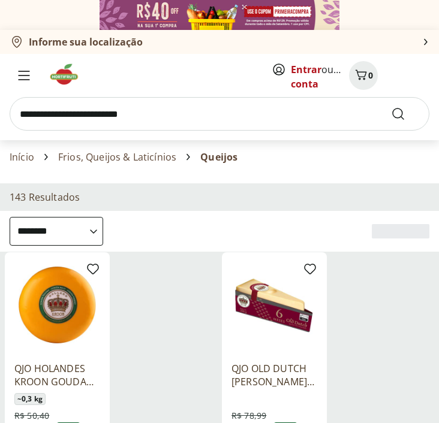
select select "**********"
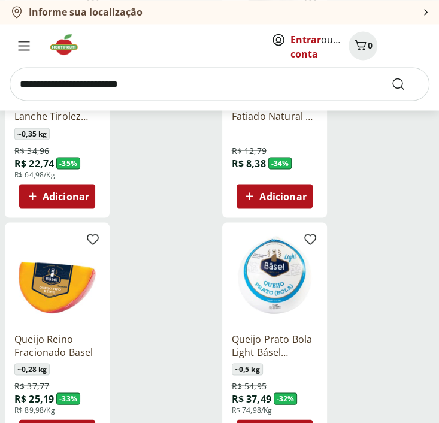
scroll to position [902, 0]
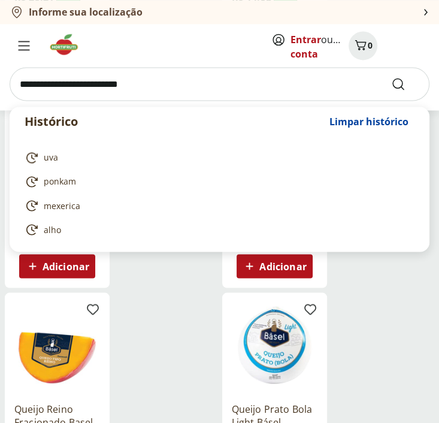
click at [153, 99] on input "search" at bounding box center [220, 84] width 420 height 34
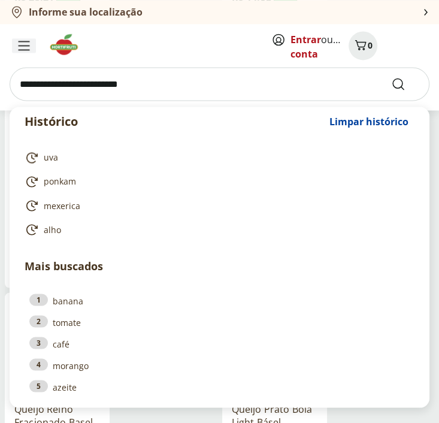
click at [22, 49] on icon "Menu" at bounding box center [24, 46] width 12 height 10
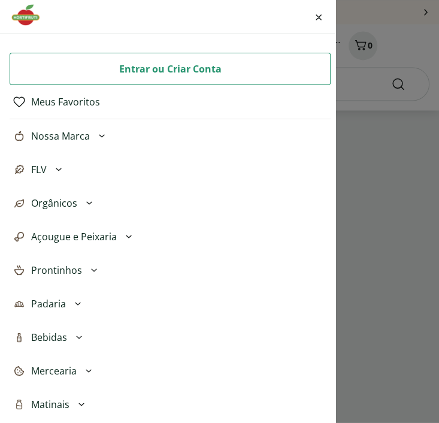
click at [37, 299] on span "Padaria" at bounding box center [48, 304] width 35 height 14
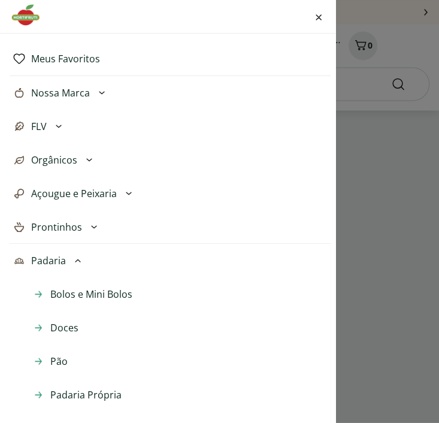
scroll to position [45, 0]
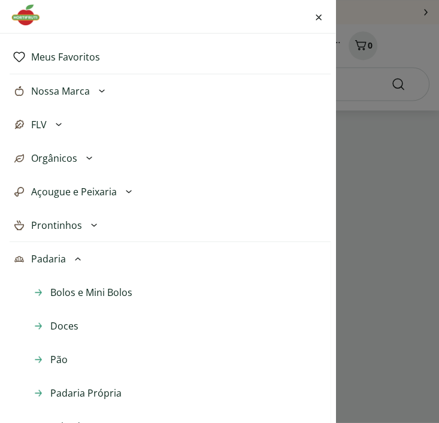
click at [59, 201] on button "Açougue e Peixaria" at bounding box center [170, 192] width 321 height 34
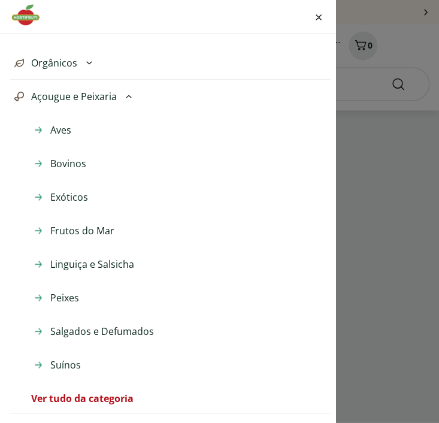
scroll to position [0, 0]
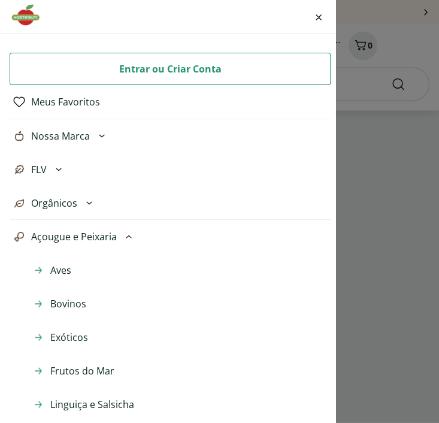
click at [129, 234] on icon at bounding box center [129, 237] width 14 height 14
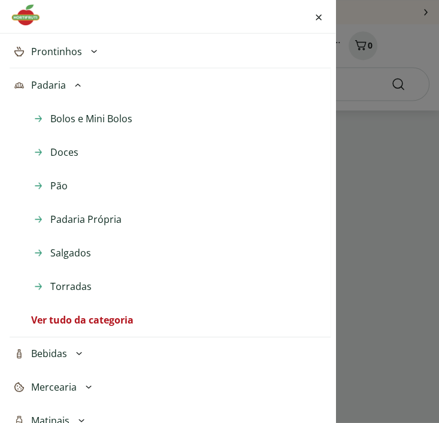
scroll to position [240, 0]
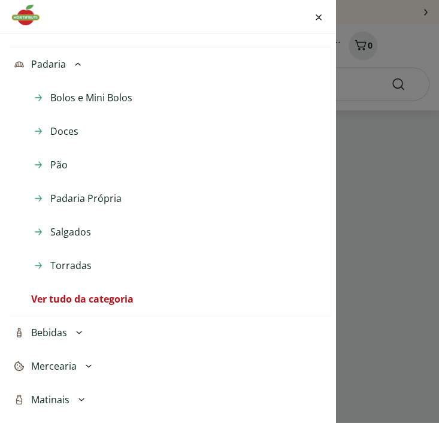
click at [79, 64] on icon at bounding box center [78, 64] width 14 height 14
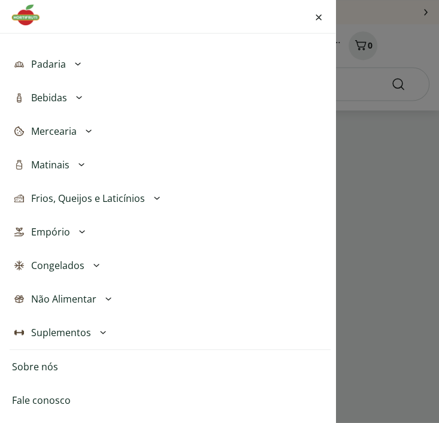
click at [158, 197] on icon at bounding box center [157, 198] width 14 height 14
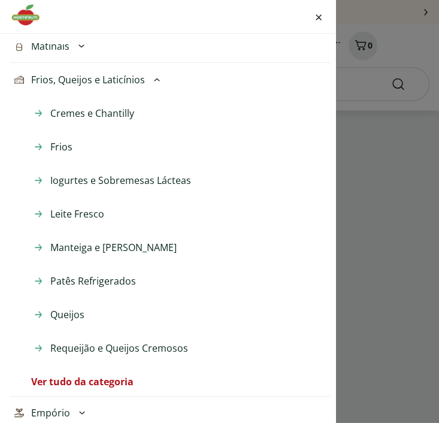
scroll to position [360, 0]
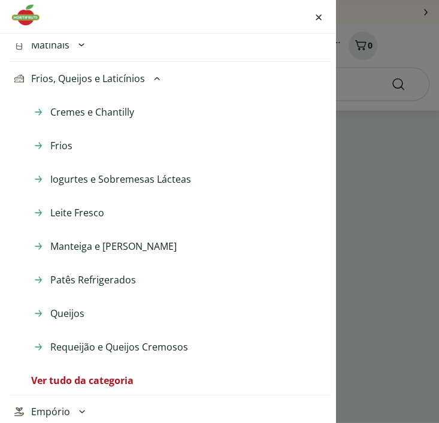
click at [103, 245] on span "Manteiga e [PERSON_NAME]" at bounding box center [113, 246] width 127 height 14
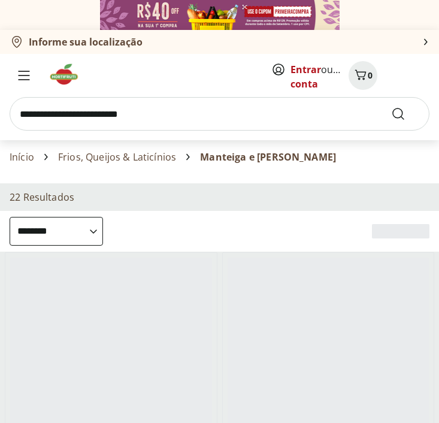
select select "**********"
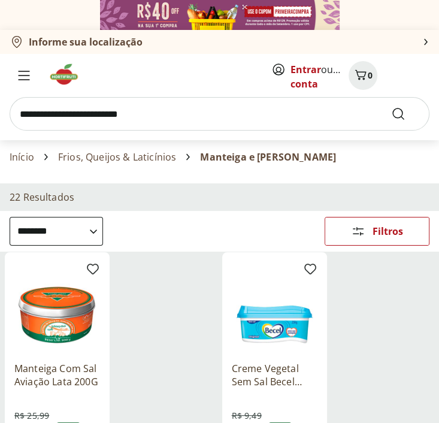
click at [103, 124] on input "search" at bounding box center [220, 114] width 420 height 34
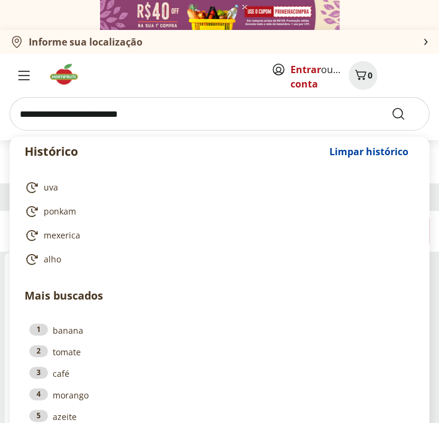
click at [105, 103] on input "search" at bounding box center [220, 114] width 420 height 34
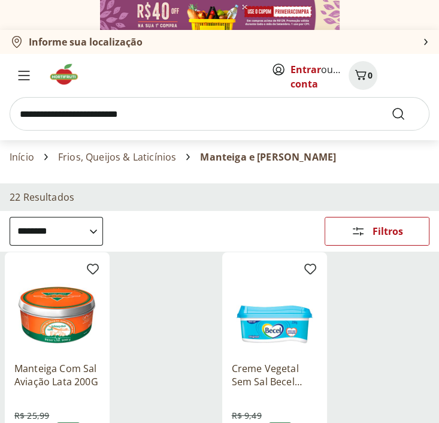
click at [53, 127] on input "search" at bounding box center [220, 114] width 420 height 34
click at [20, 70] on span "Menu" at bounding box center [24, 75] width 14 height 14
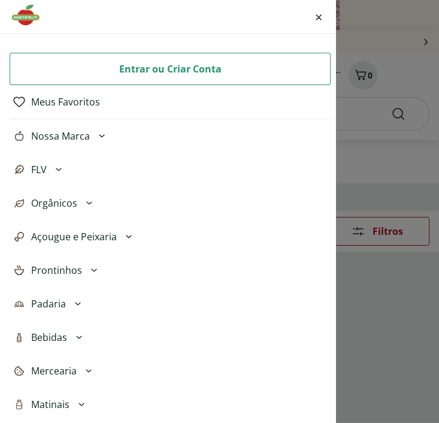
click at [43, 235] on span "Açougue e Peixaria" at bounding box center [74, 237] width 86 height 14
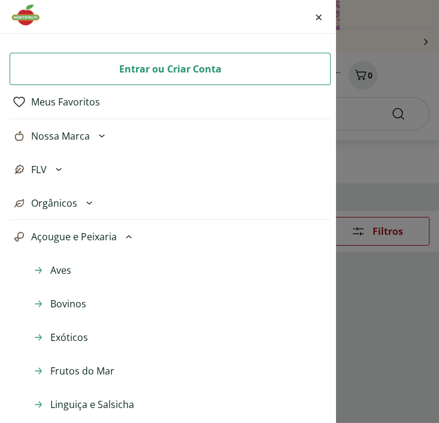
click at [59, 270] on span "Aves" at bounding box center [60, 270] width 21 height 14
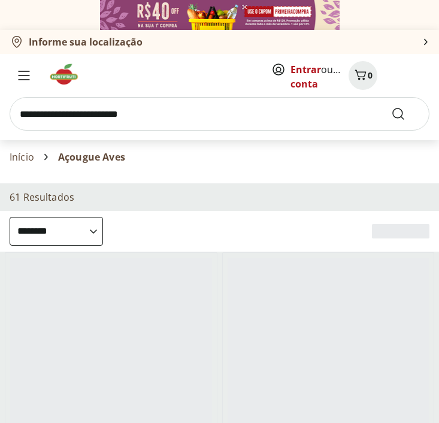
select select "**********"
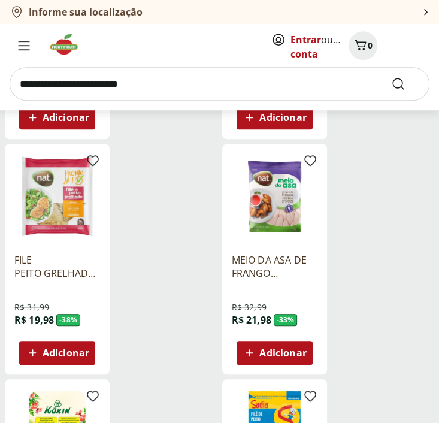
scroll to position [355, 0]
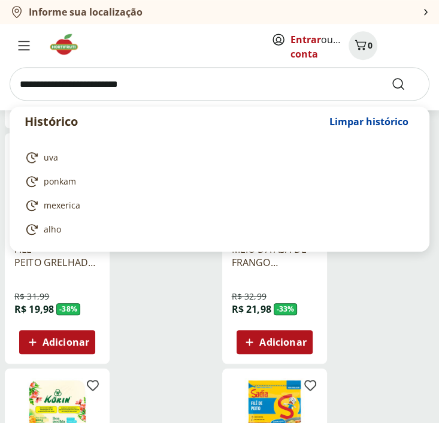
click at [259, 81] on input "search" at bounding box center [220, 84] width 420 height 34
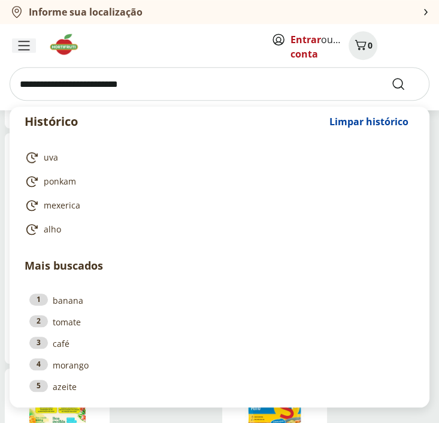
click at [16, 41] on div "Menu" at bounding box center [24, 45] width 24 height 14
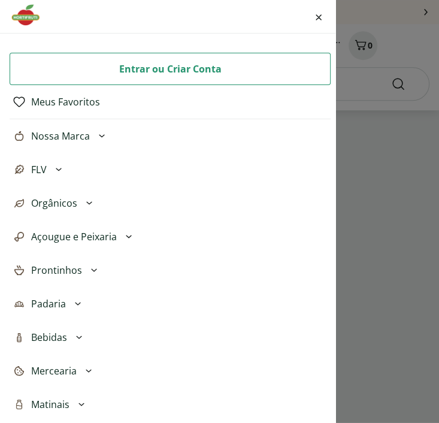
click at [56, 303] on span "Padaria" at bounding box center [48, 304] width 35 height 14
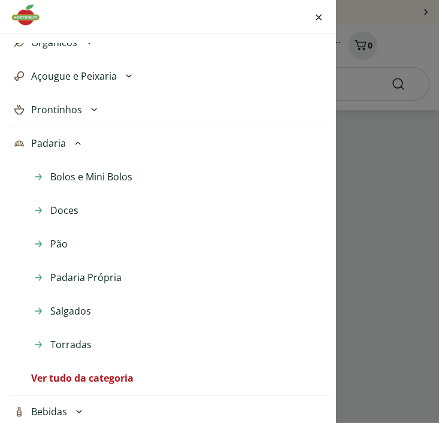
scroll to position [180, 0]
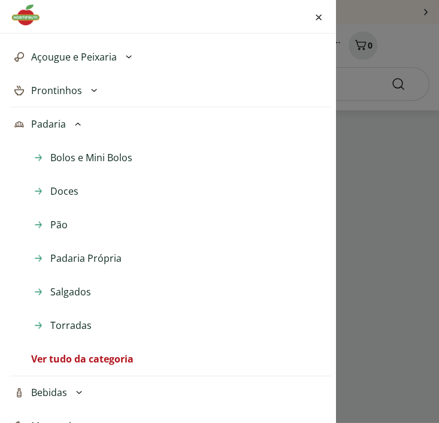
click at [91, 258] on span "Padaria Própria" at bounding box center [85, 258] width 71 height 14
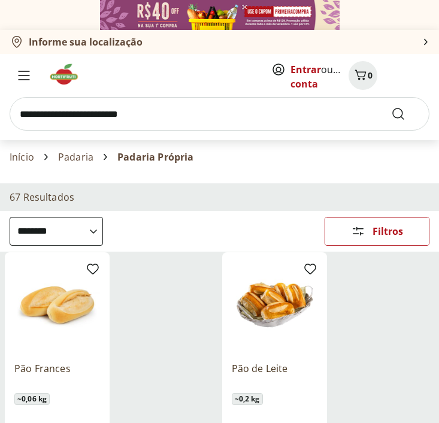
select select "**********"
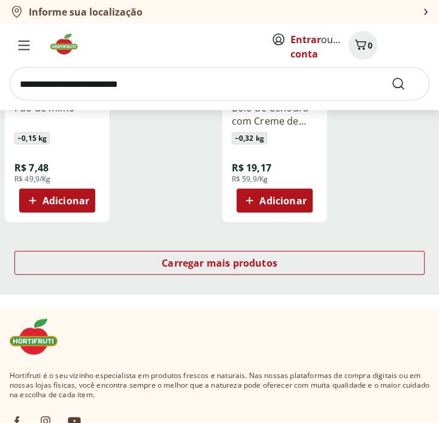
scroll to position [1559, 0]
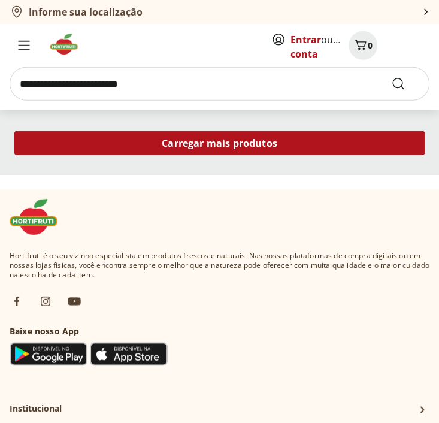
click at [188, 140] on span "Carregar mais produtos" at bounding box center [220, 143] width 116 height 10
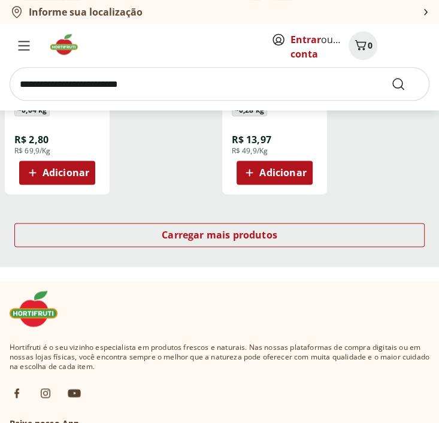
scroll to position [2896, 0]
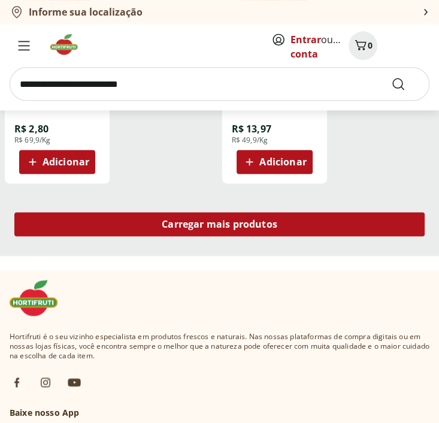
click at [183, 226] on span "Carregar mais produtos" at bounding box center [220, 224] width 116 height 10
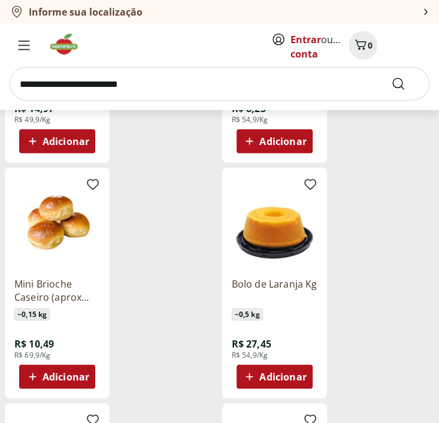
scroll to position [3736, 0]
